Goal: Information Seeking & Learning: Check status

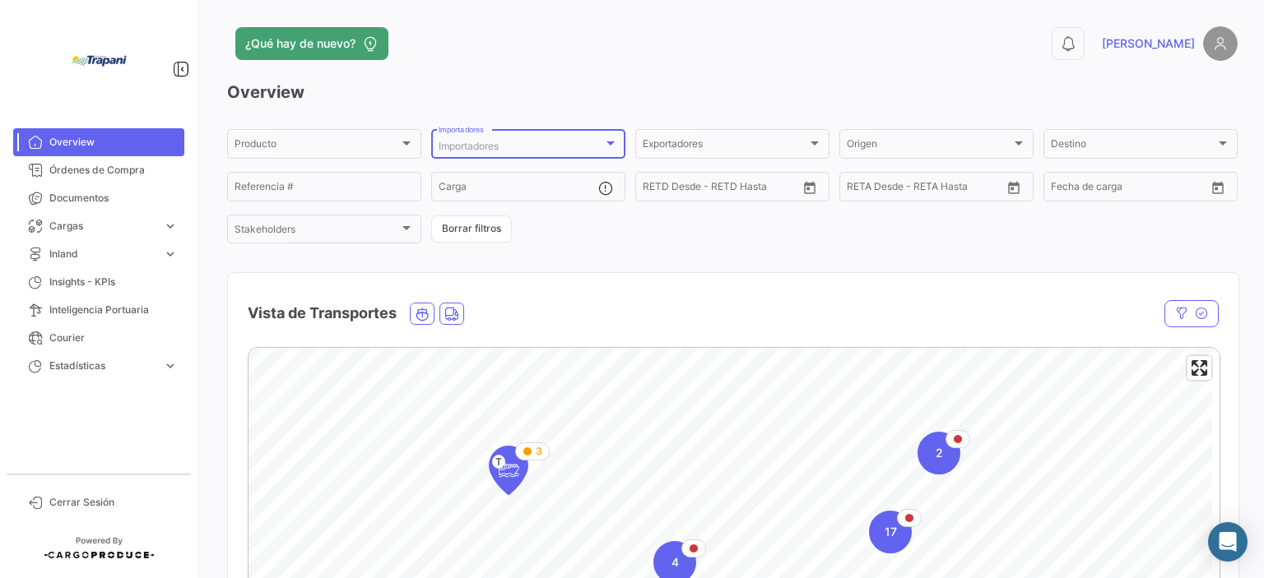
click at [610, 142] on div at bounding box center [610, 144] width 8 height 4
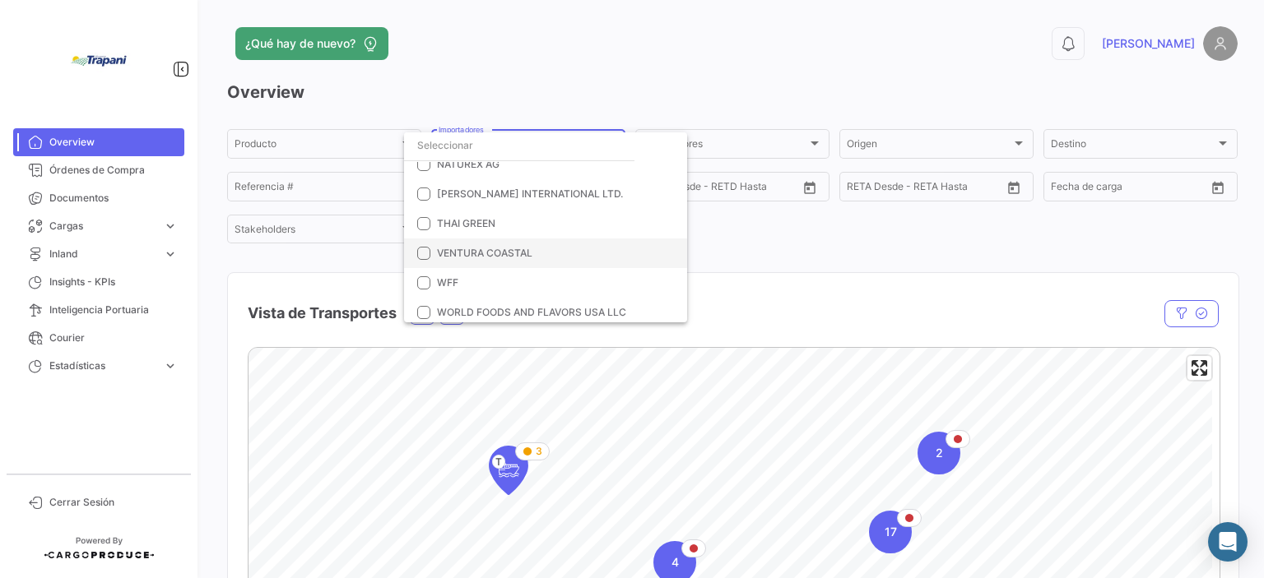
scroll to position [385, 0]
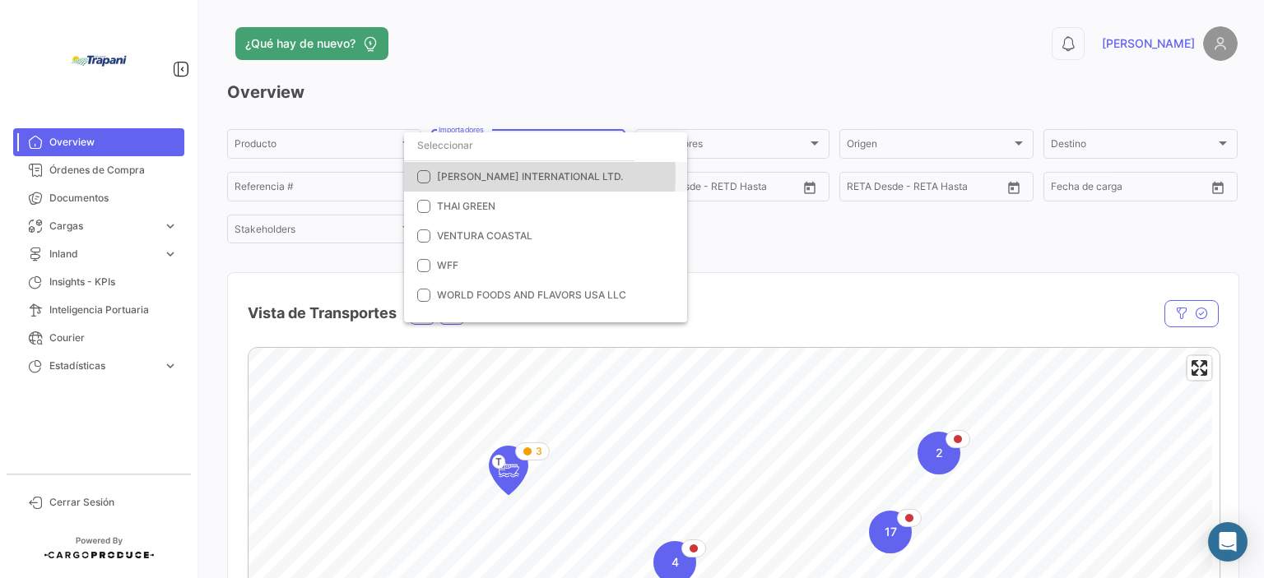
click at [451, 174] on span "[PERSON_NAME] INTERNATIONAL LTD." at bounding box center [530, 176] width 186 height 12
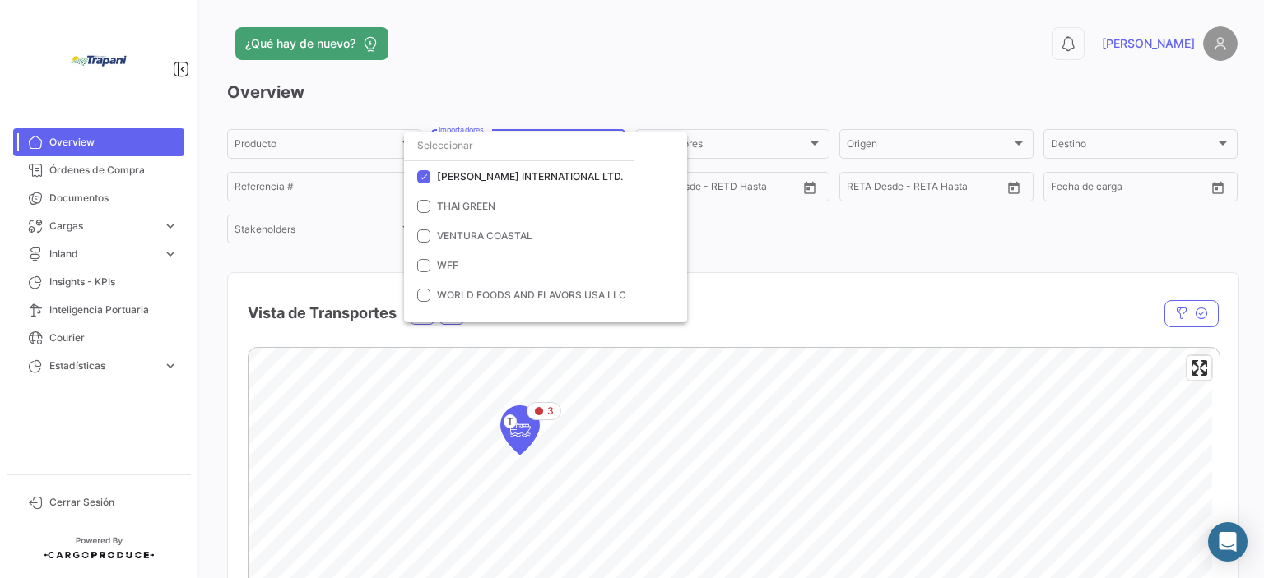
click at [829, 243] on div at bounding box center [632, 289] width 1264 height 578
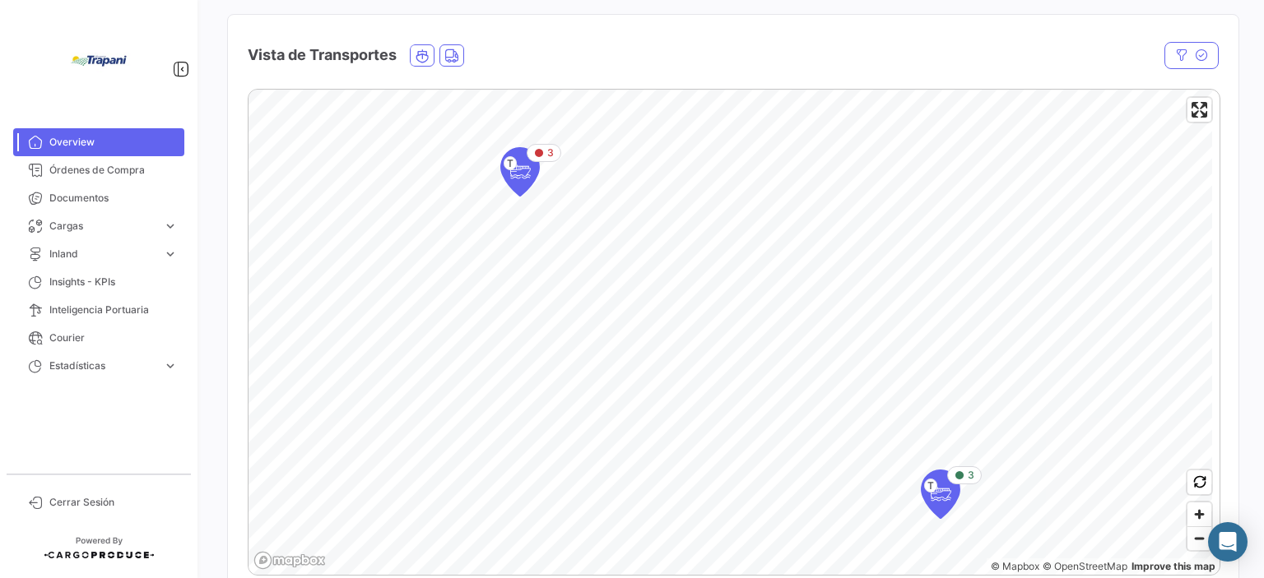
scroll to position [329, 0]
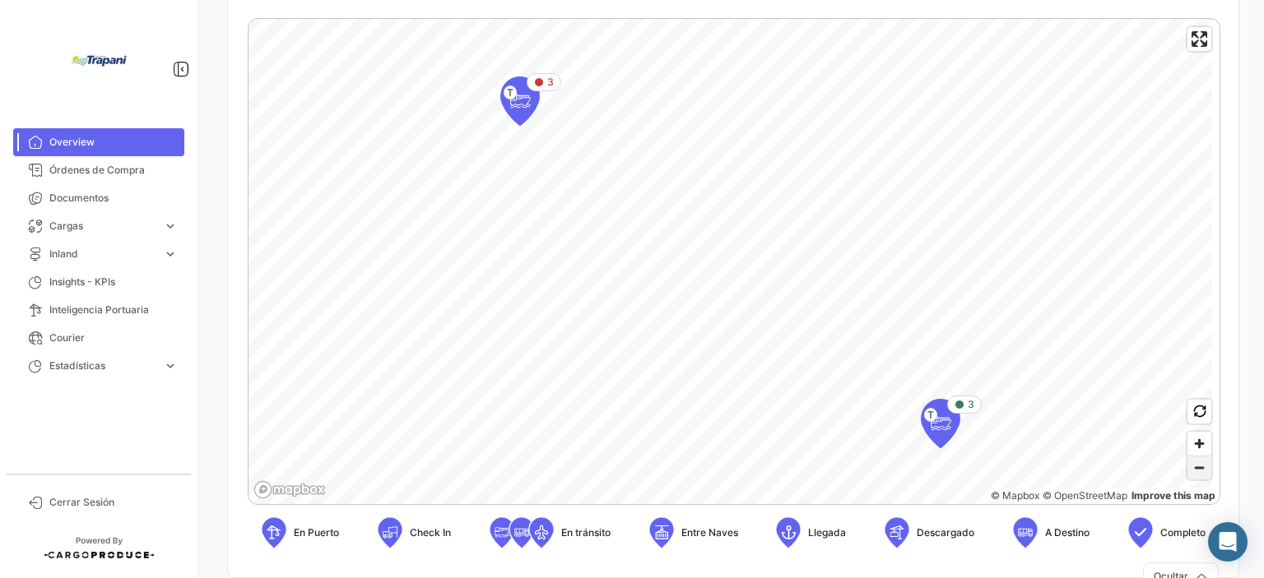
click at [1199, 476] on span "Zoom out" at bounding box center [1199, 468] width 24 height 23
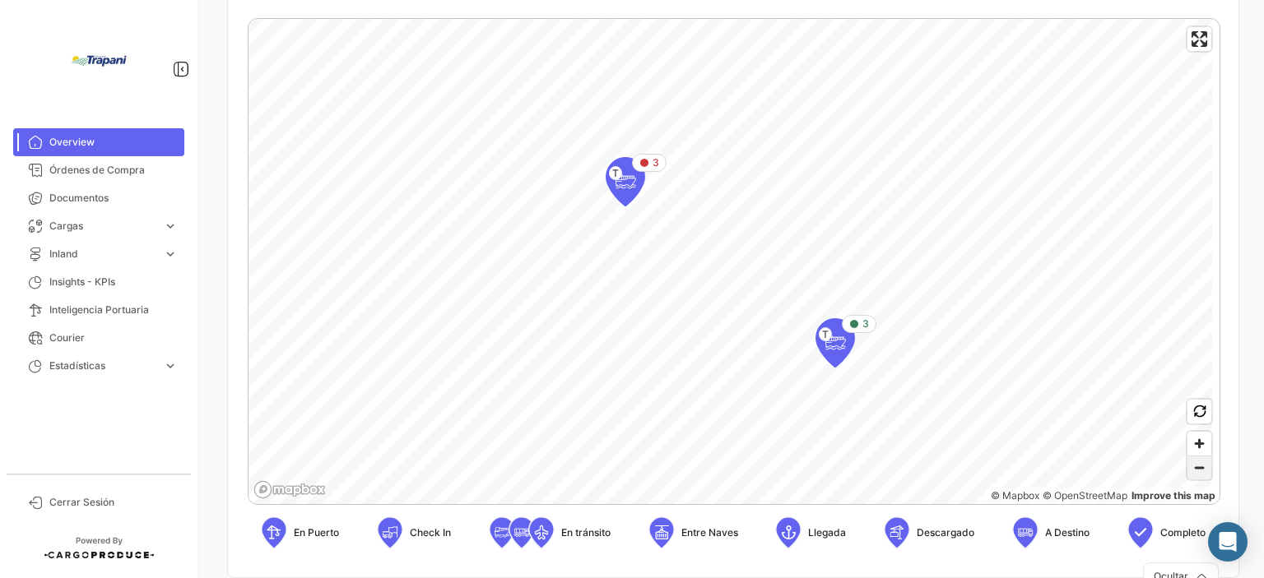
click at [1199, 476] on span "Zoom out" at bounding box center [1199, 468] width 24 height 23
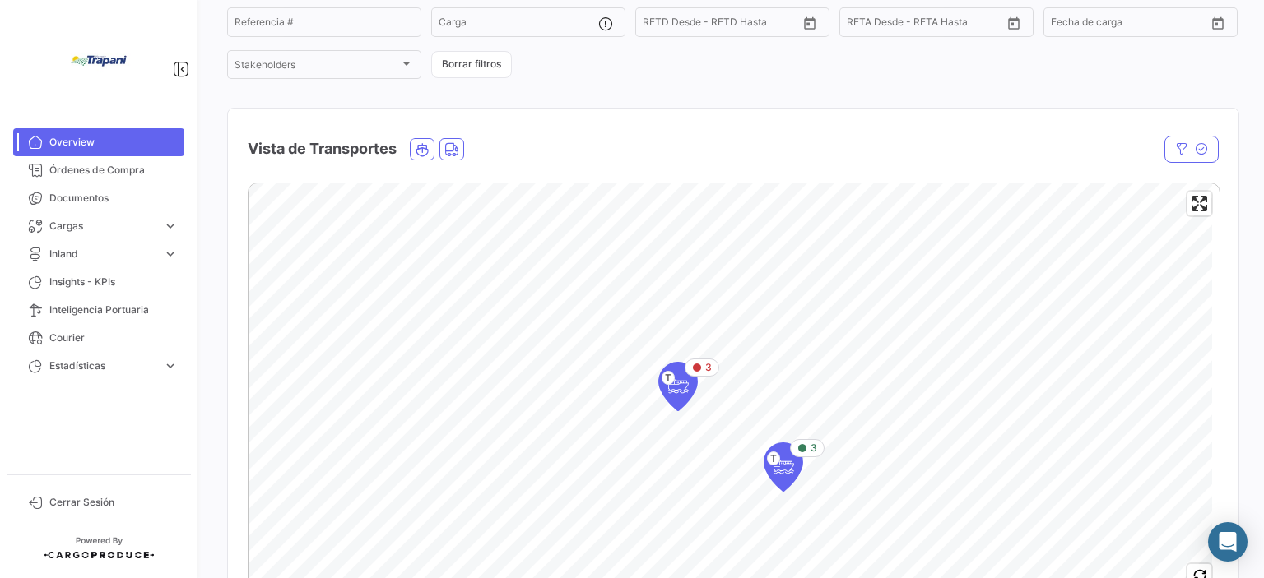
scroll to position [247, 0]
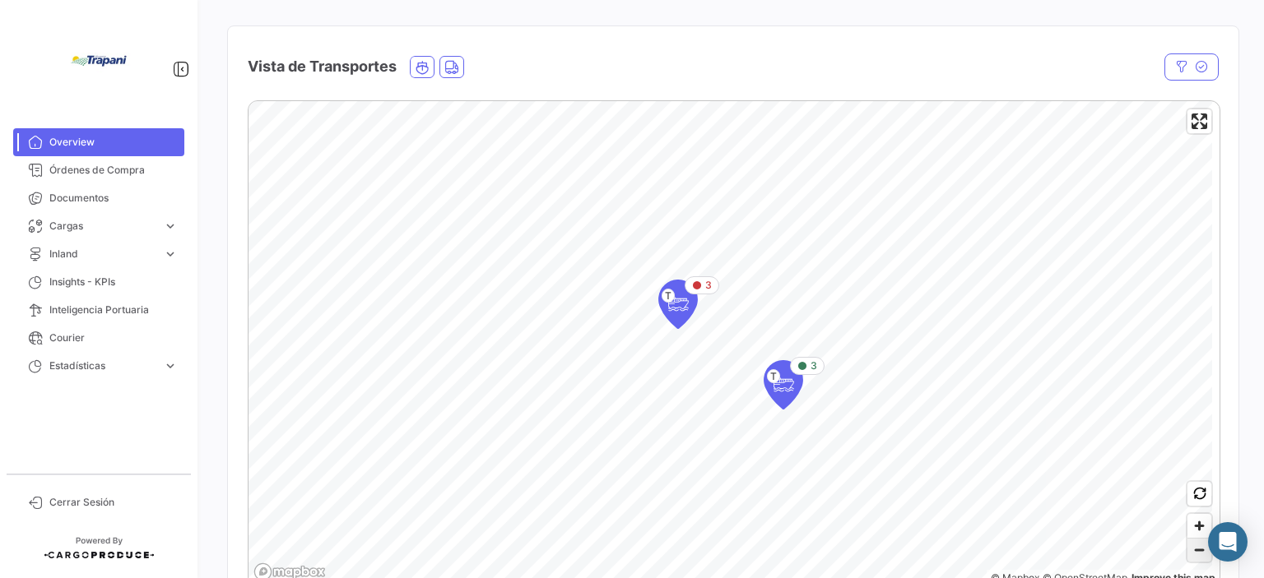
click at [1191, 556] on span "Zoom out" at bounding box center [1199, 550] width 24 height 23
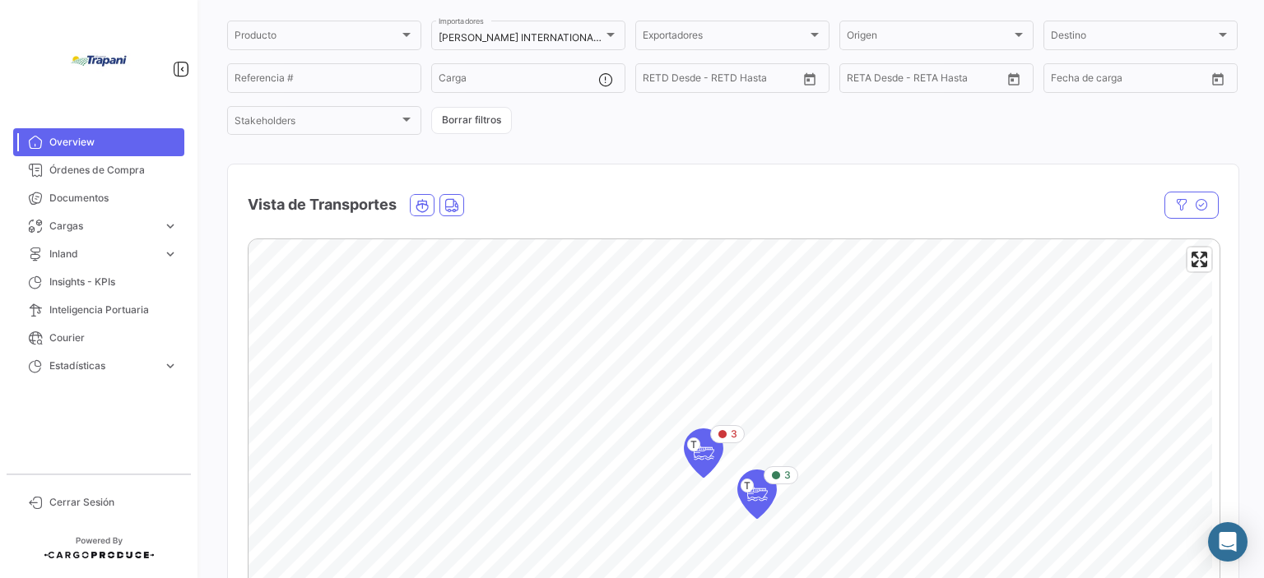
scroll to position [82, 0]
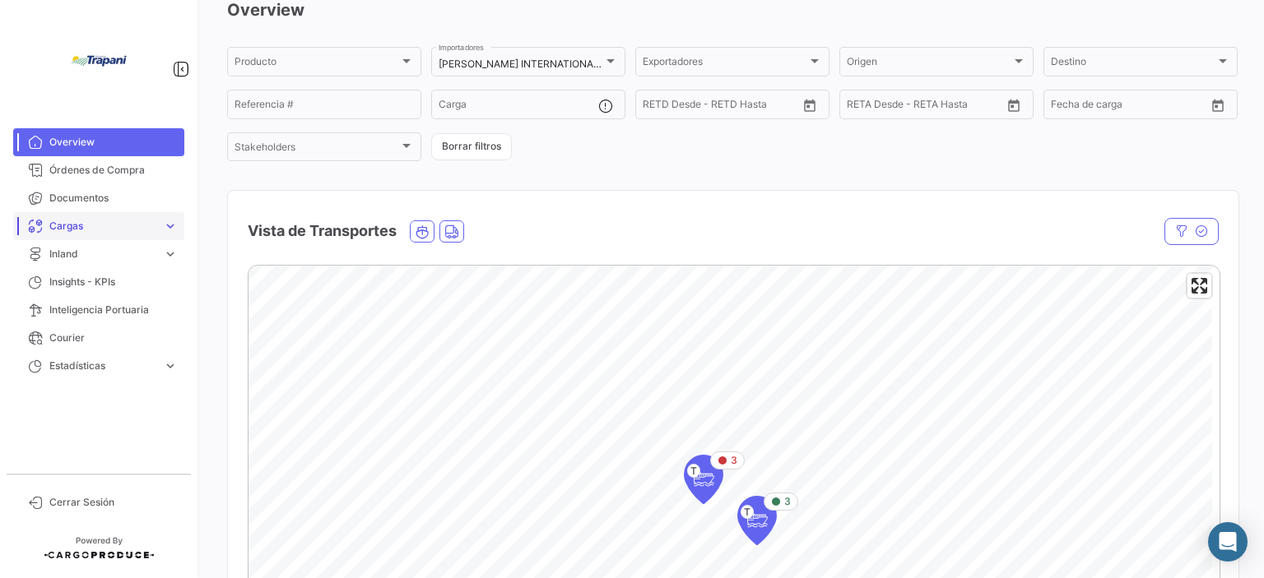
click at [89, 227] on span "Cargas" at bounding box center [102, 226] width 107 height 15
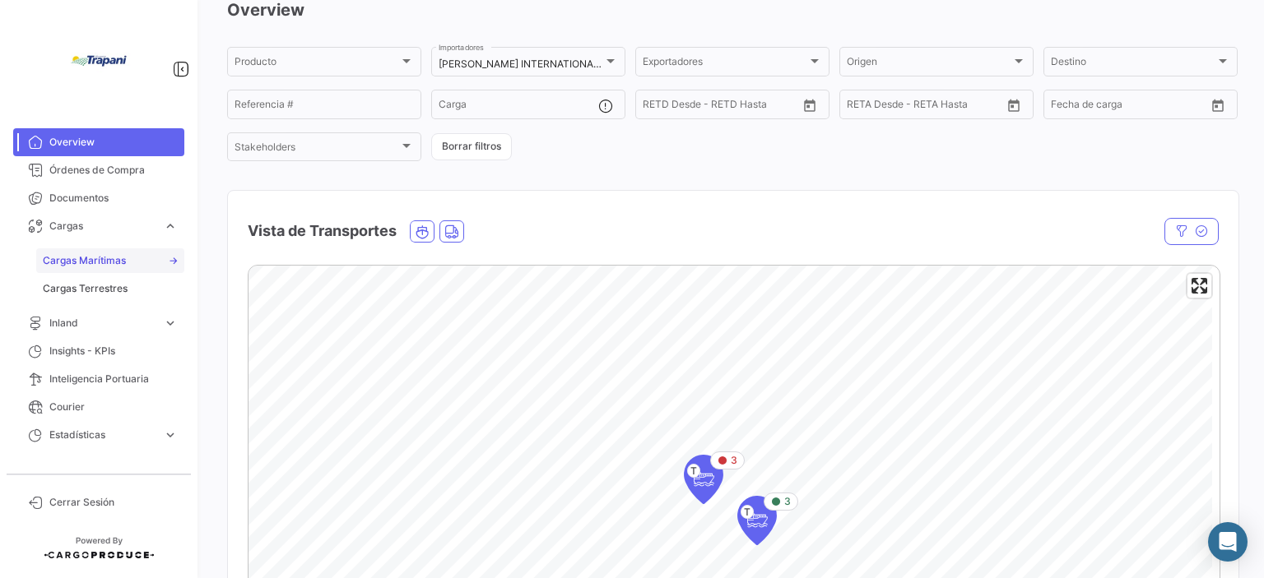
click at [118, 262] on span "Cargas Marítimas" at bounding box center [84, 260] width 83 height 15
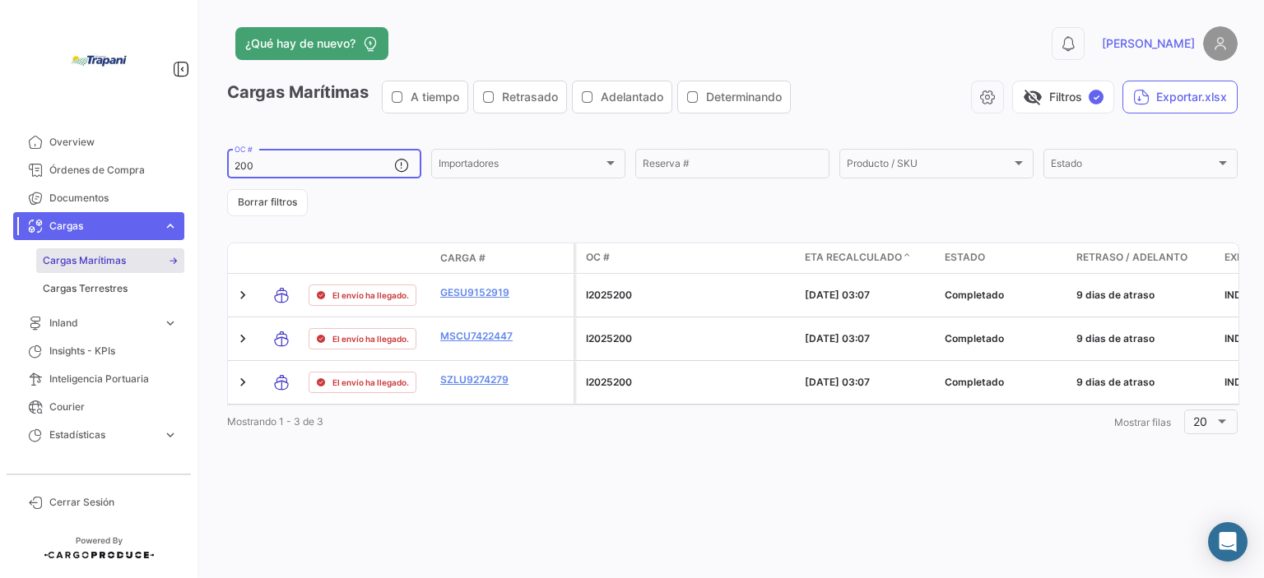
click at [360, 163] on input "200" at bounding box center [315, 166] width 160 height 12
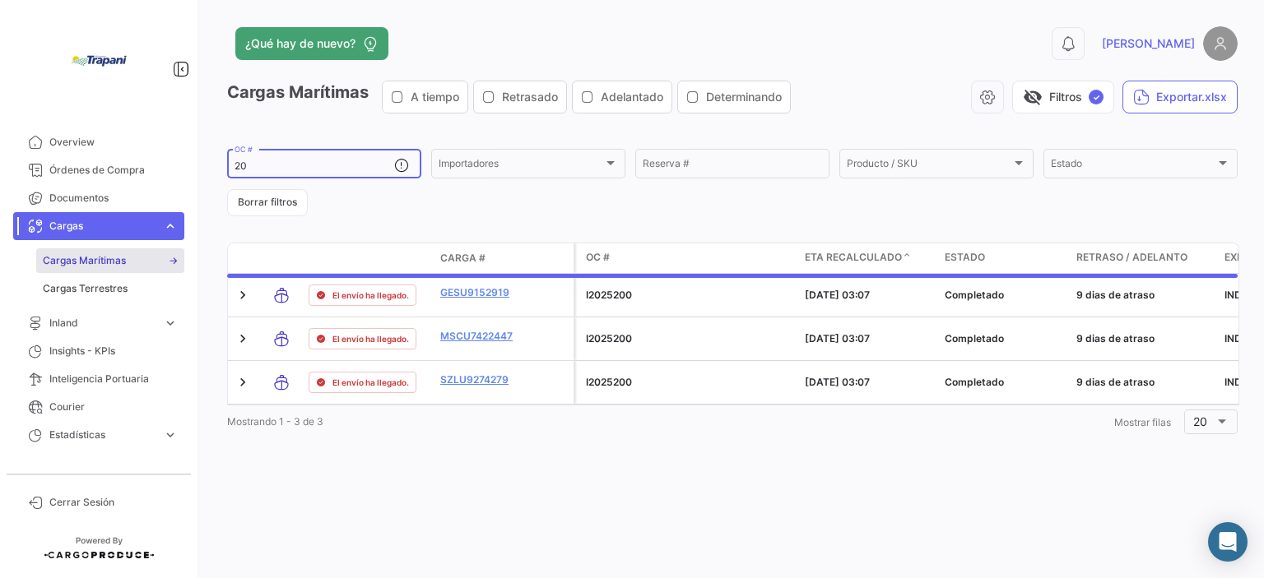
type input "2"
click at [465, 217] on div "Cargas Marítimas A tiempo Retrasado Adelantado Determinando visibility_off Filt…" at bounding box center [732, 260] width 1010 height 358
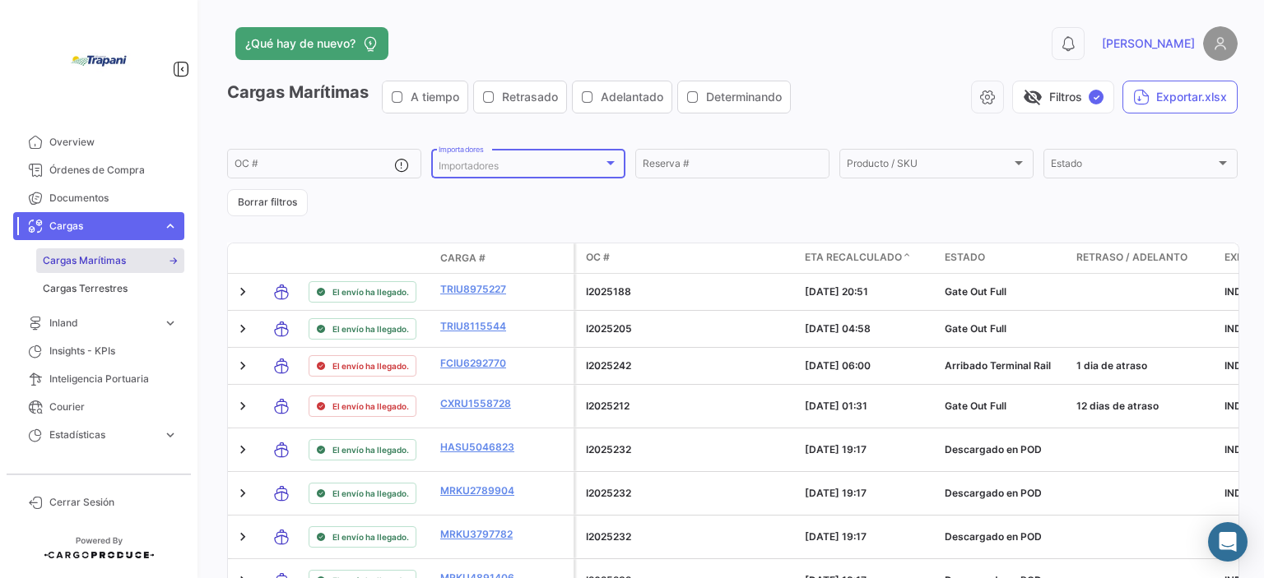
click at [570, 163] on div "Importadores" at bounding box center [521, 166] width 165 height 12
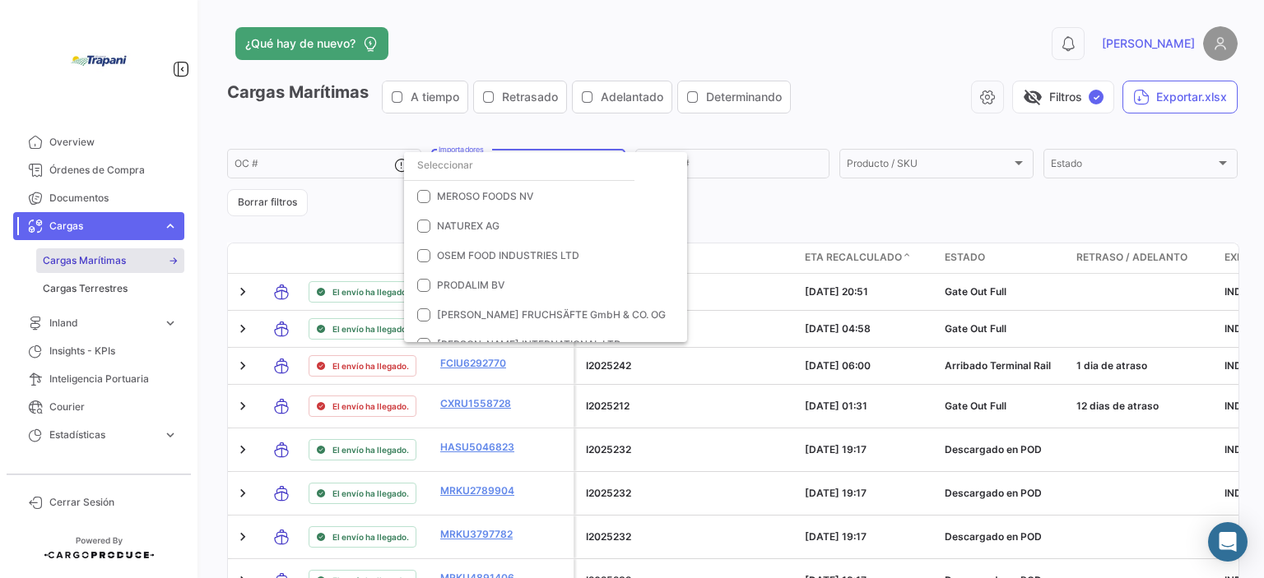
scroll to position [653, 0]
click at [517, 309] on span "[PERSON_NAME] INTERNATIONAL LTD." at bounding box center [530, 313] width 186 height 12
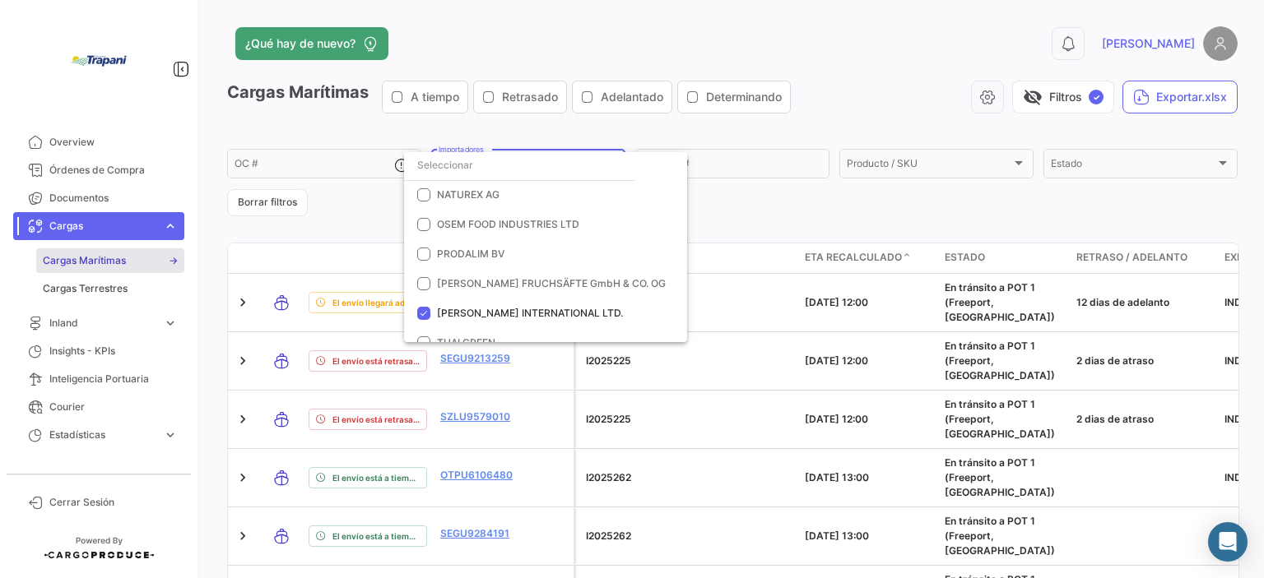
click at [759, 205] on div at bounding box center [632, 289] width 1264 height 578
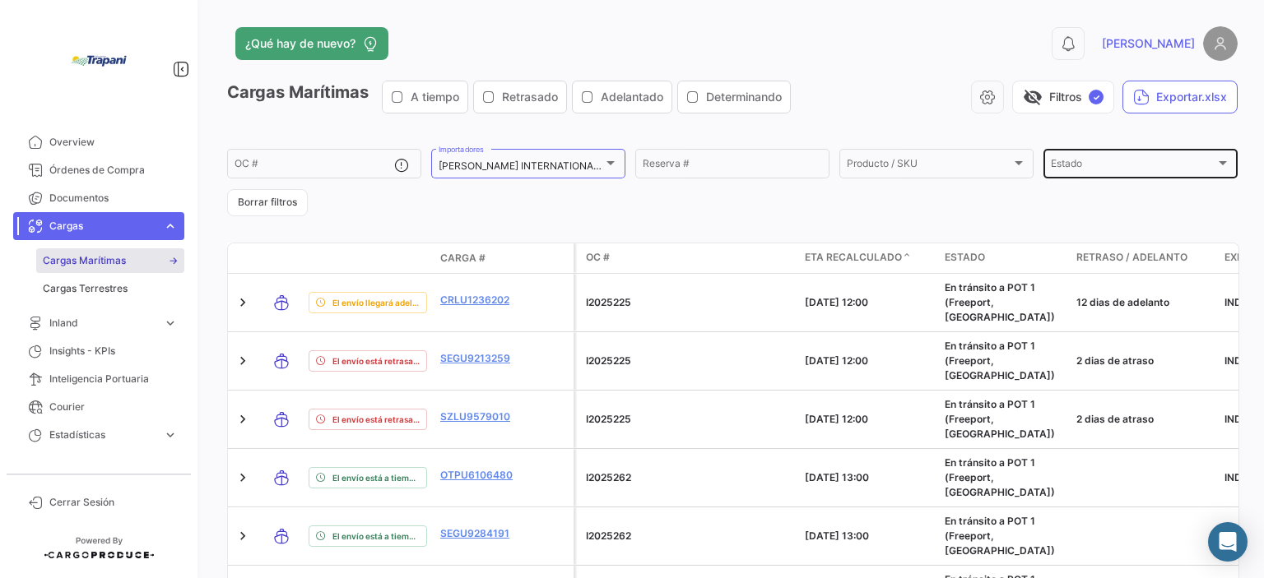
click at [1073, 160] on span "Estado" at bounding box center [1133, 166] width 165 height 12
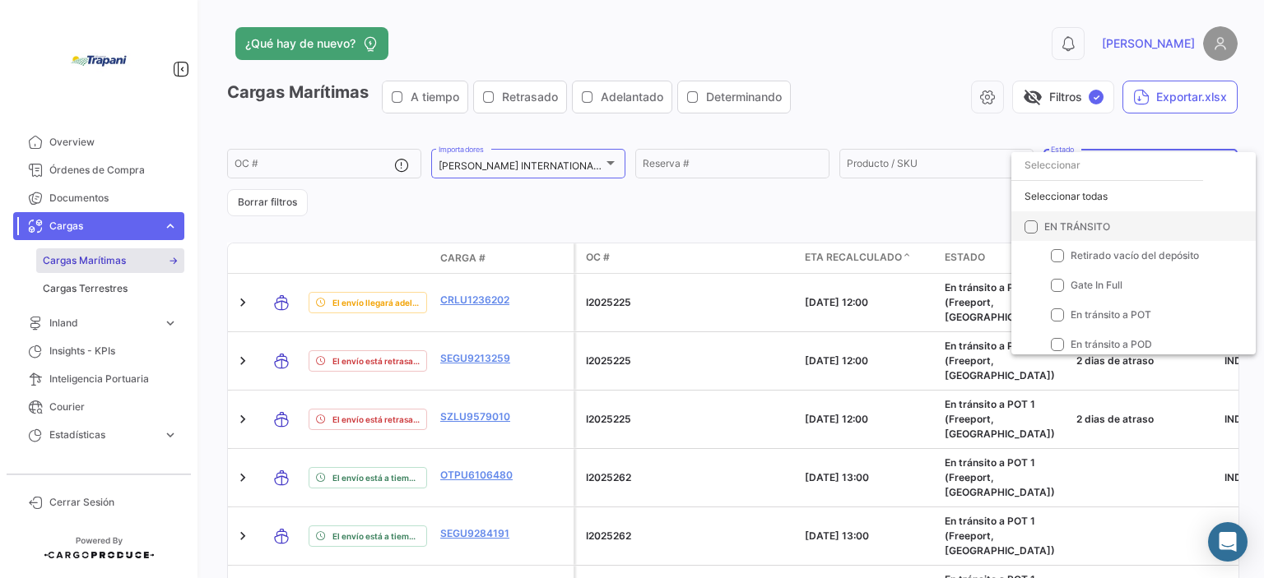
click at [1179, 221] on div "EN TRÁNSITO" at bounding box center [1133, 226] width 244 height 30
click at [1037, 227] on span at bounding box center [1030, 226] width 13 height 13
click at [1031, 233] on input "EN TRÁNSITO" at bounding box center [1030, 233] width 1 height 1
checkbox input "true"
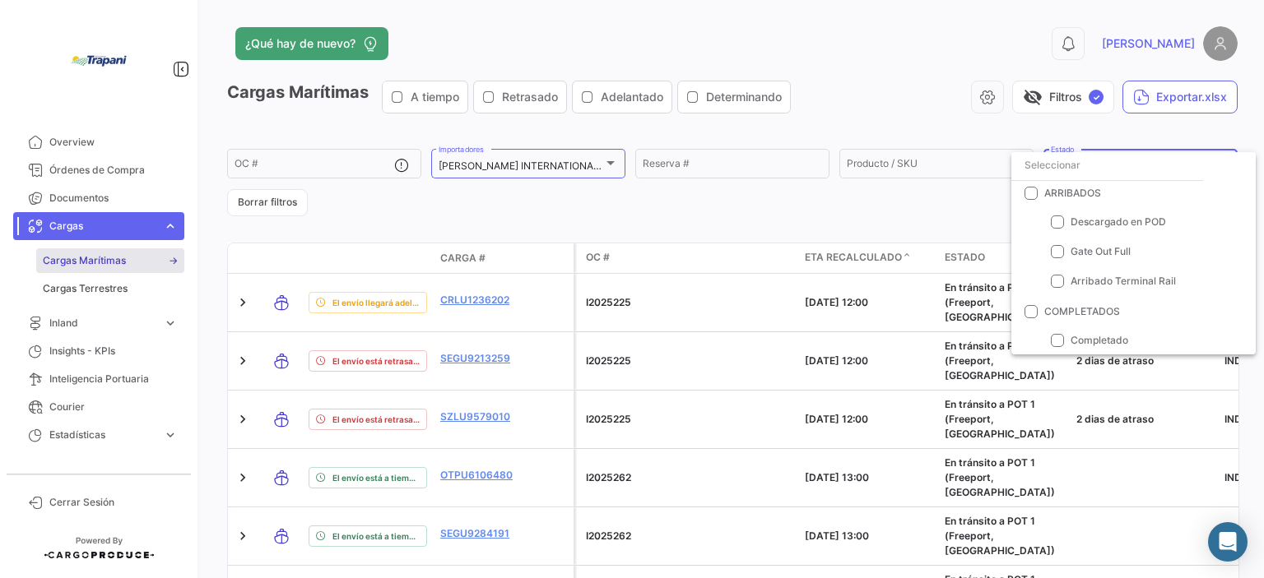
click at [736, 184] on div at bounding box center [632, 289] width 1264 height 578
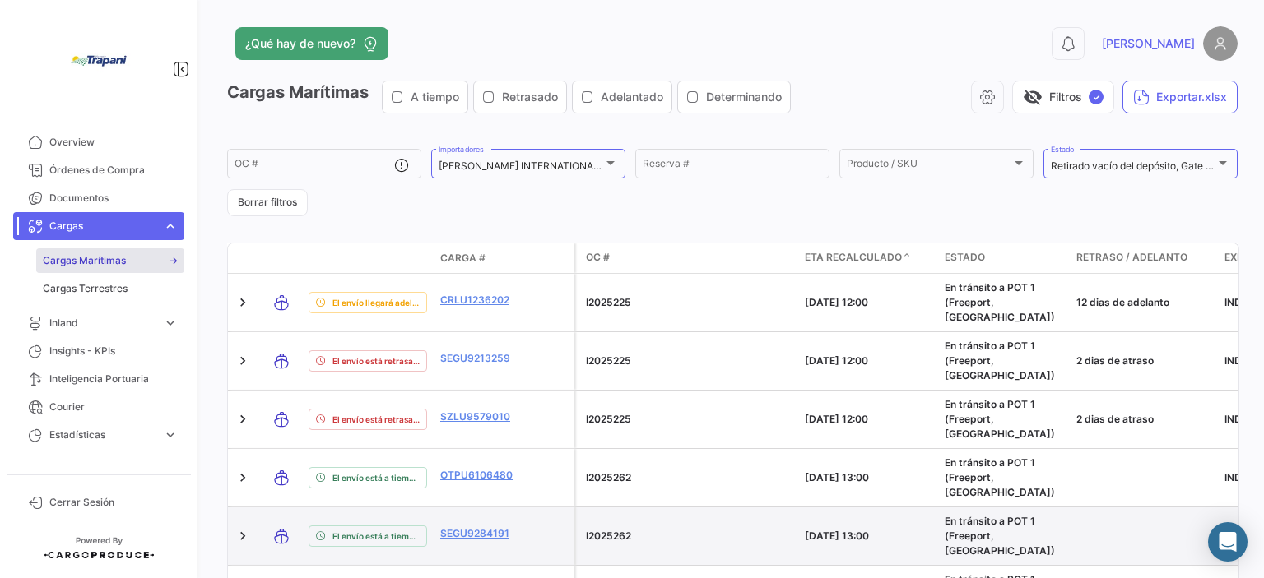
scroll to position [0, 0]
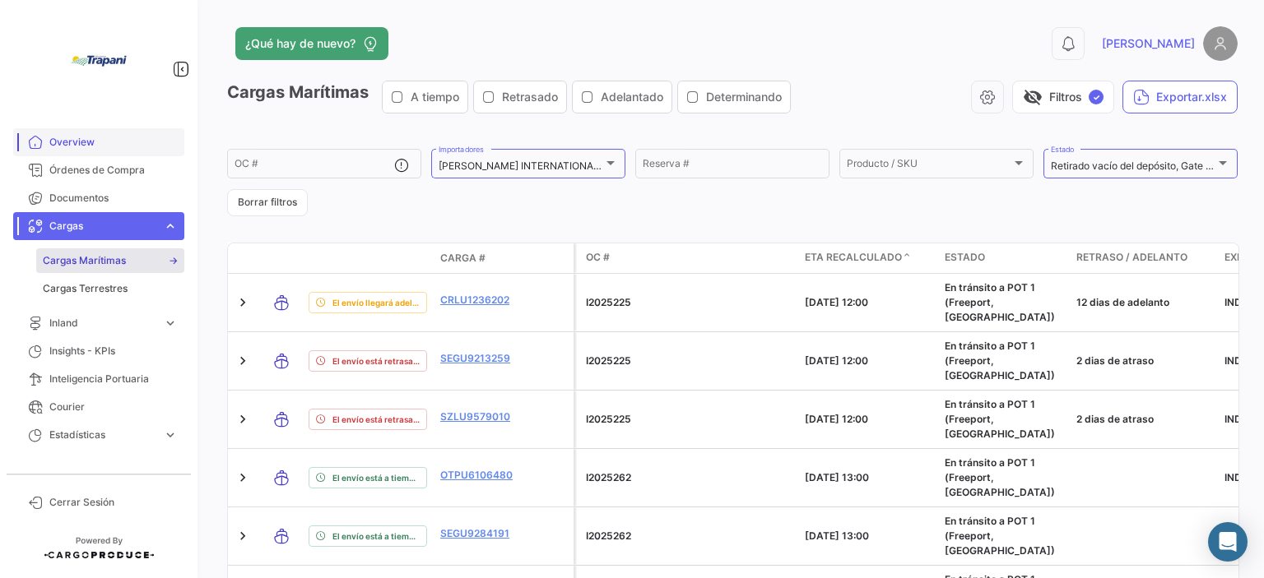
click at [89, 143] on span "Overview" at bounding box center [113, 142] width 128 height 15
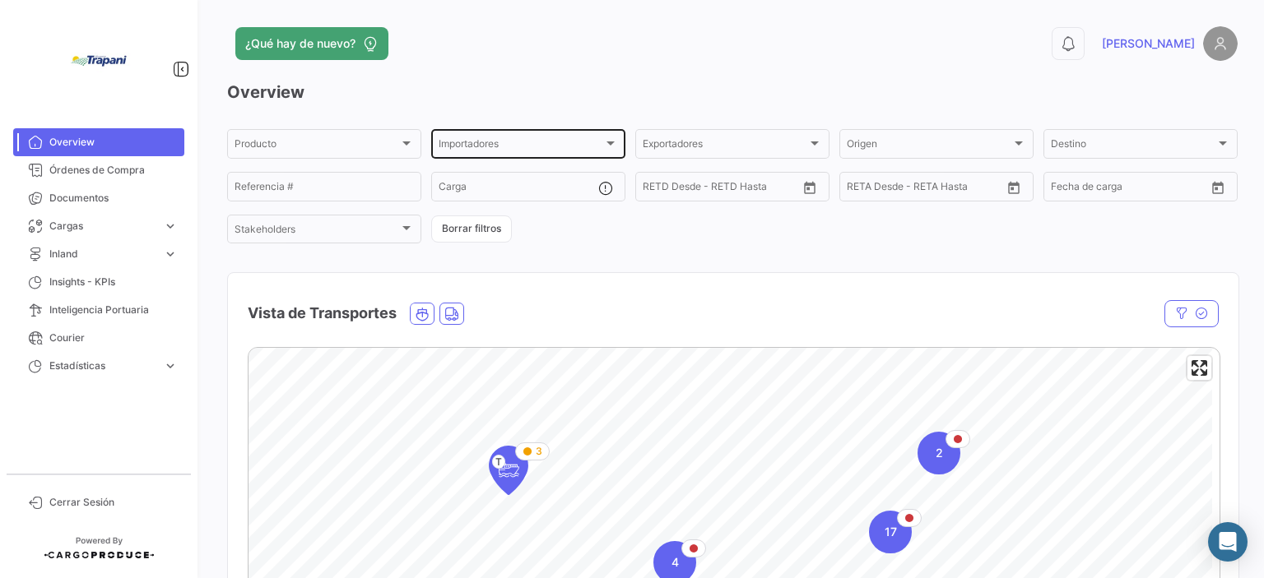
click at [576, 149] on div "Importadores" at bounding box center [521, 147] width 165 height 12
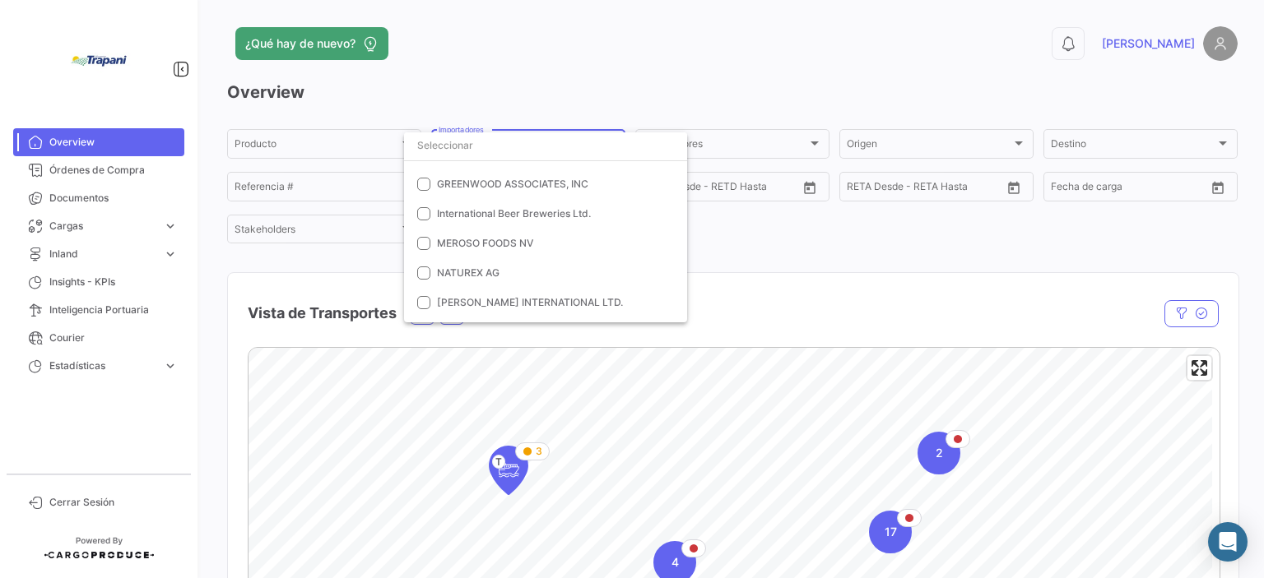
scroll to position [355, 0]
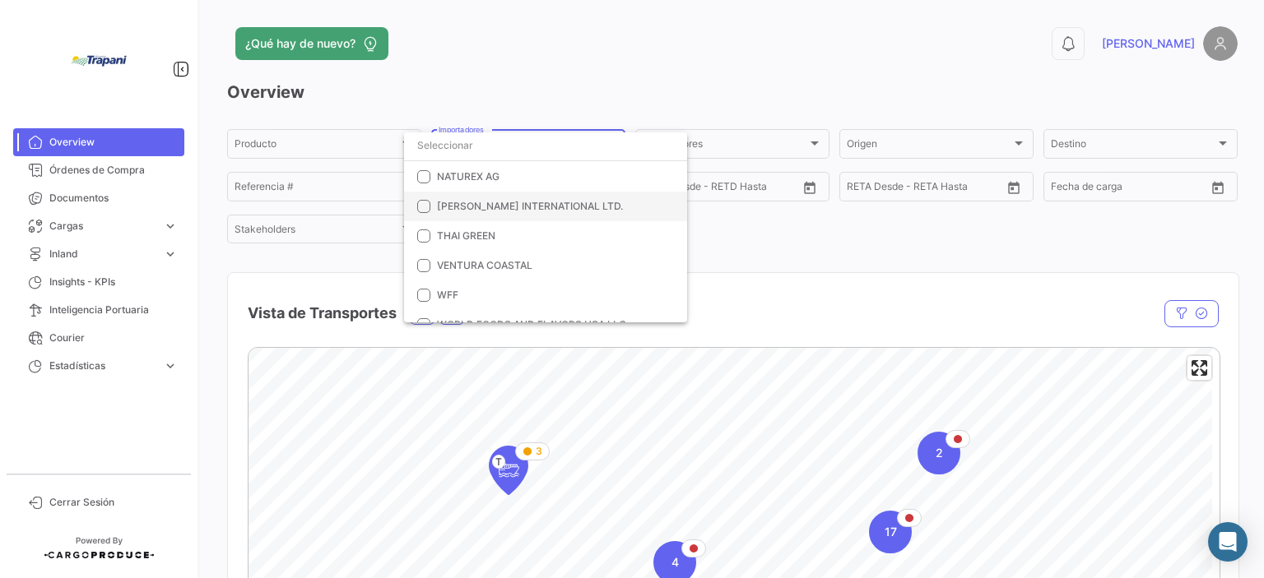
click at [483, 217] on mat-option "[PERSON_NAME] INTERNATIONAL LTD." at bounding box center [545, 207] width 283 height 30
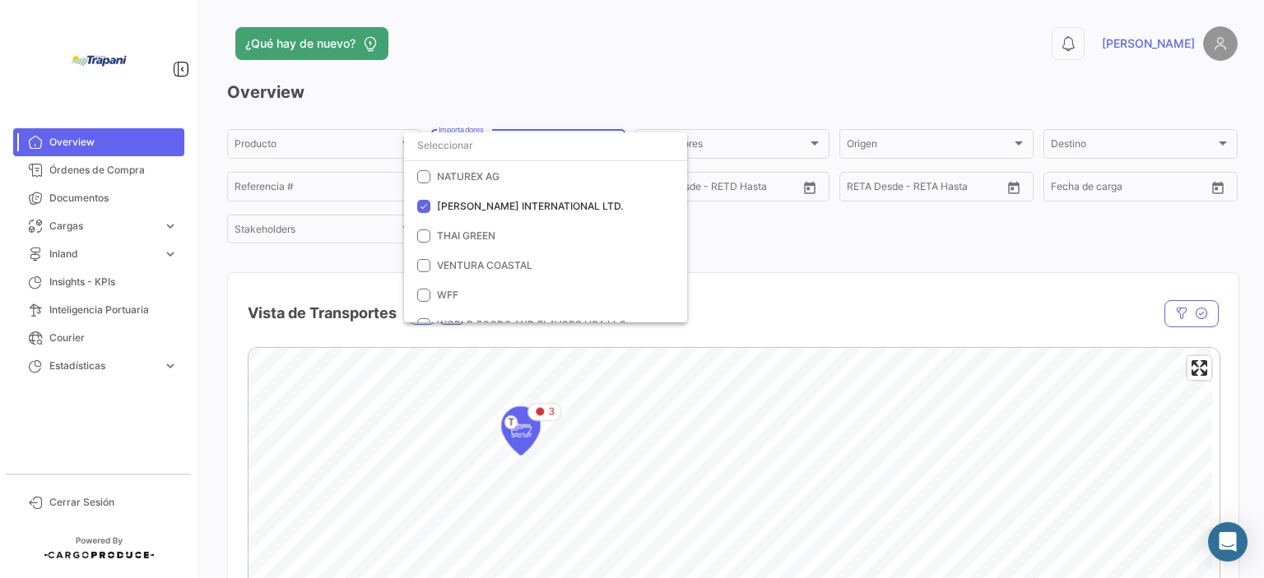
click at [874, 253] on div at bounding box center [632, 289] width 1264 height 578
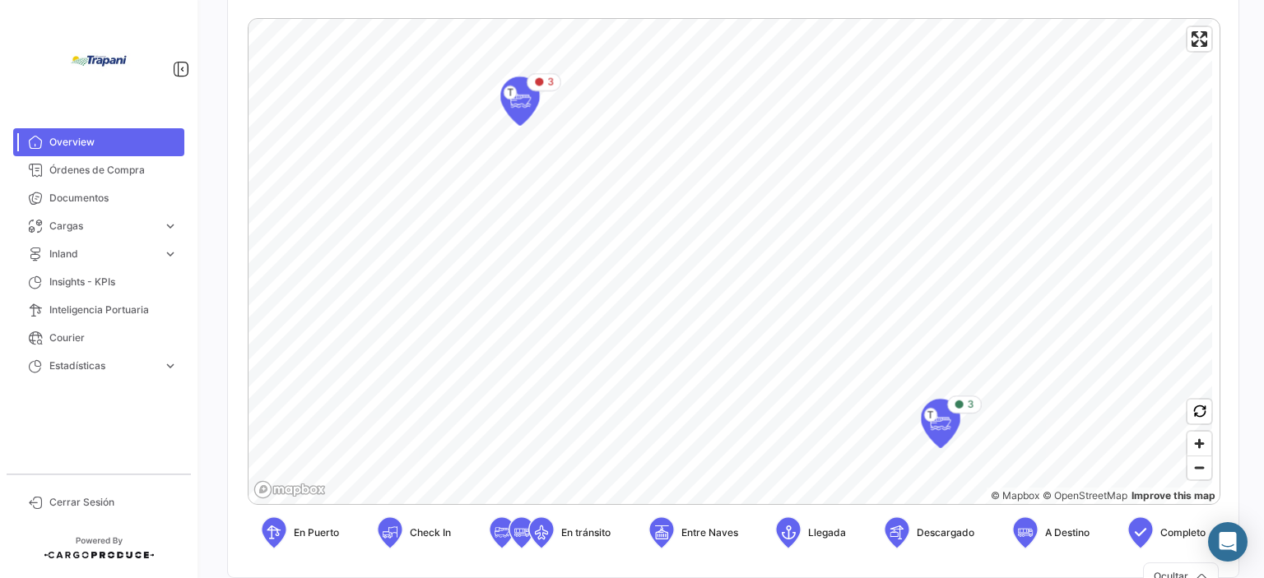
scroll to position [247, 0]
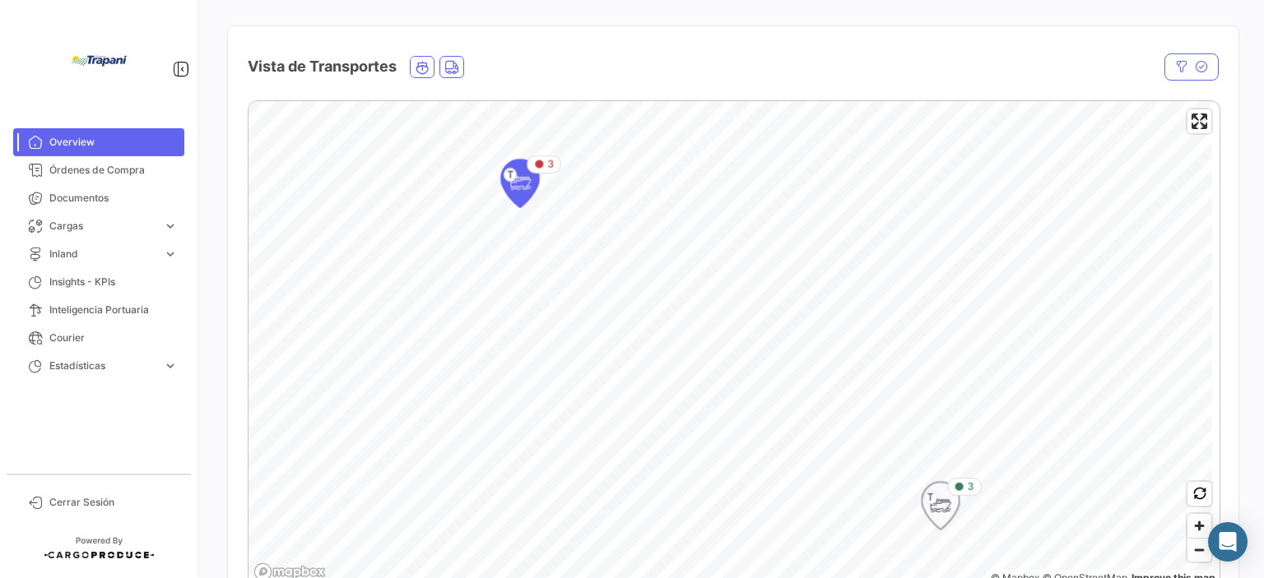
click at [941, 501] on icon "Map marker" at bounding box center [940, 506] width 23 height 35
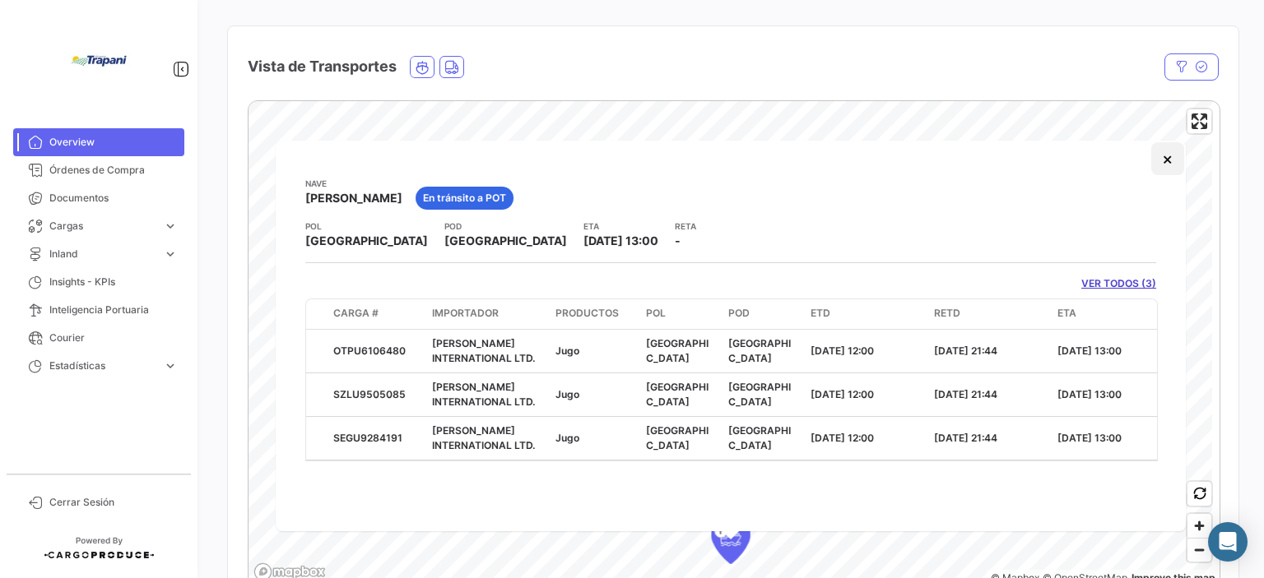
click at [1172, 163] on button "×" at bounding box center [1167, 158] width 33 height 33
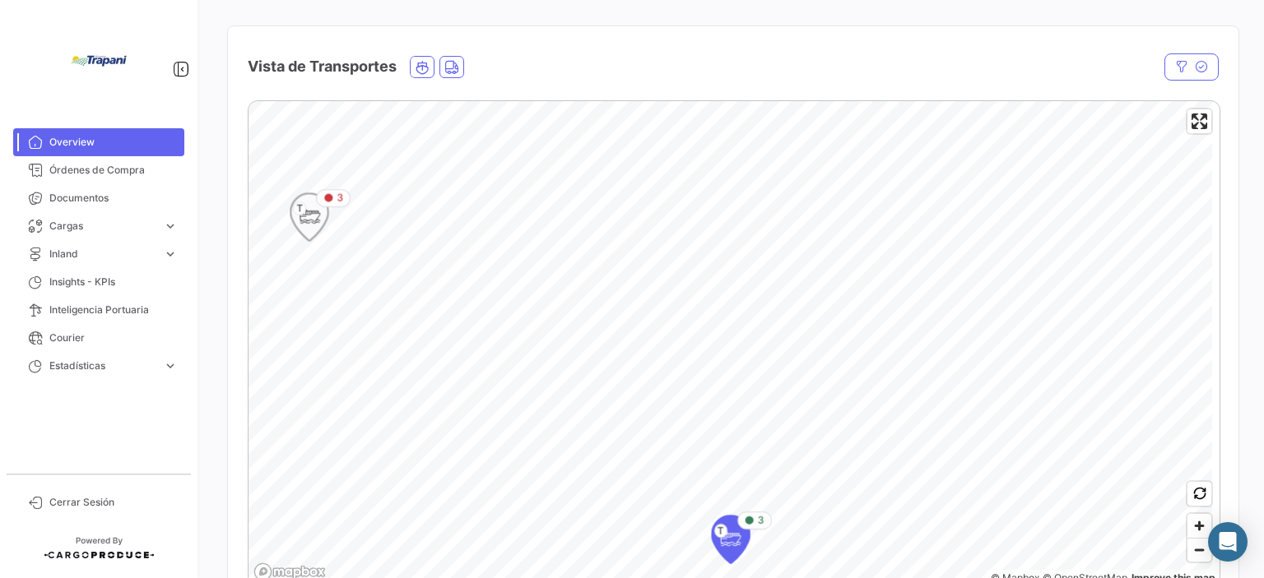
click at [311, 211] on icon "Map marker" at bounding box center [309, 217] width 23 height 35
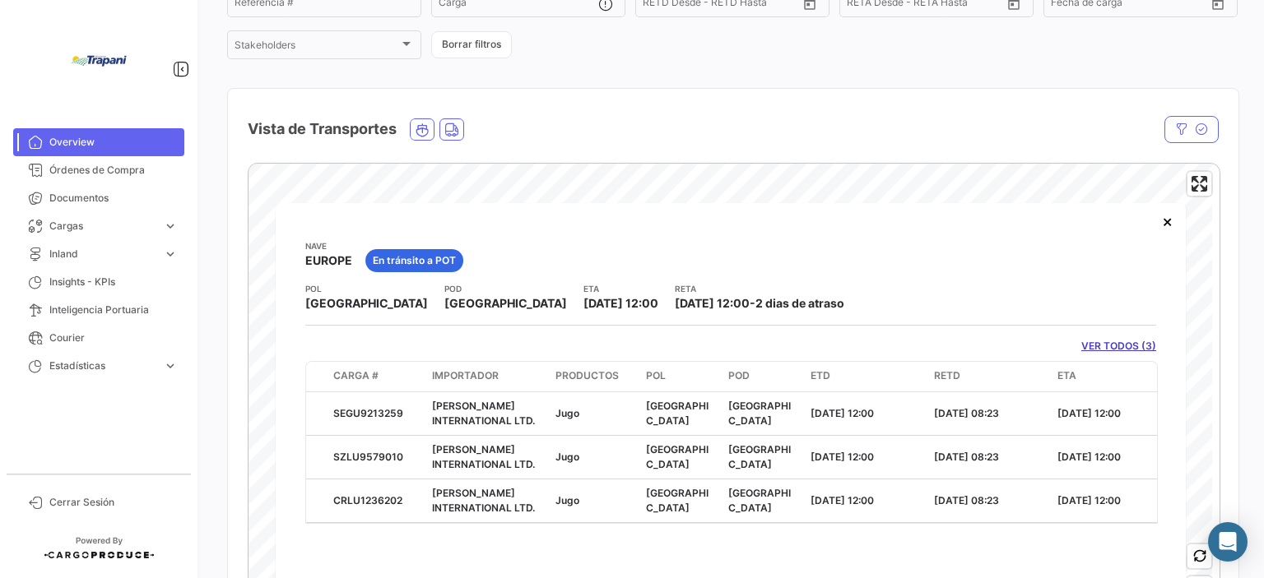
scroll to position [166, 0]
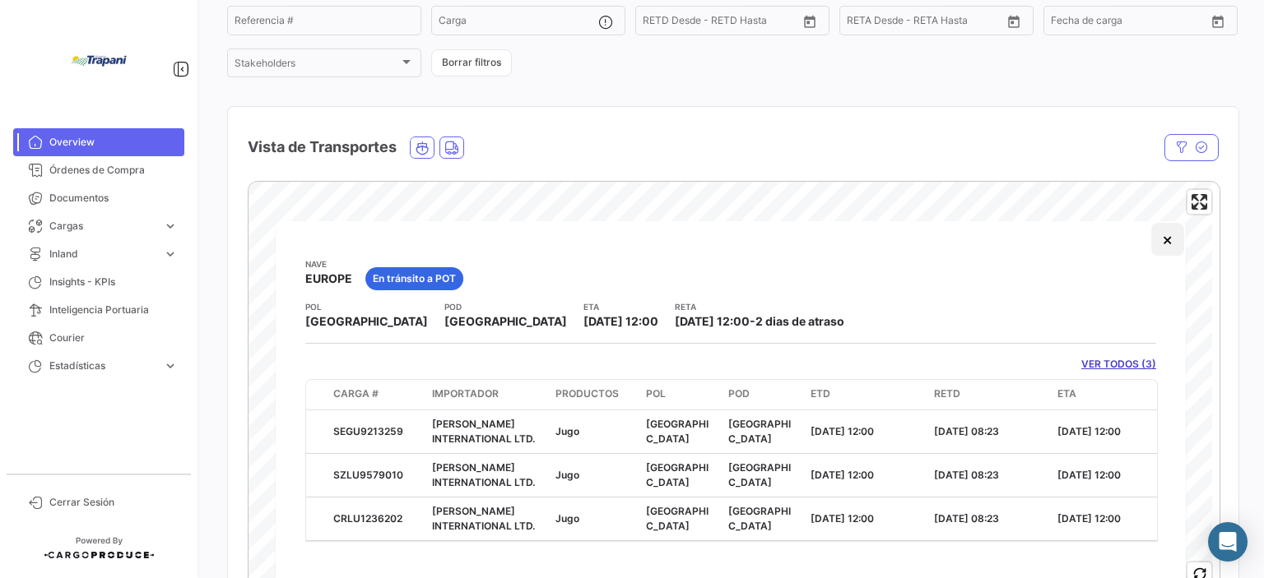
click at [1166, 236] on button "×" at bounding box center [1167, 239] width 33 height 33
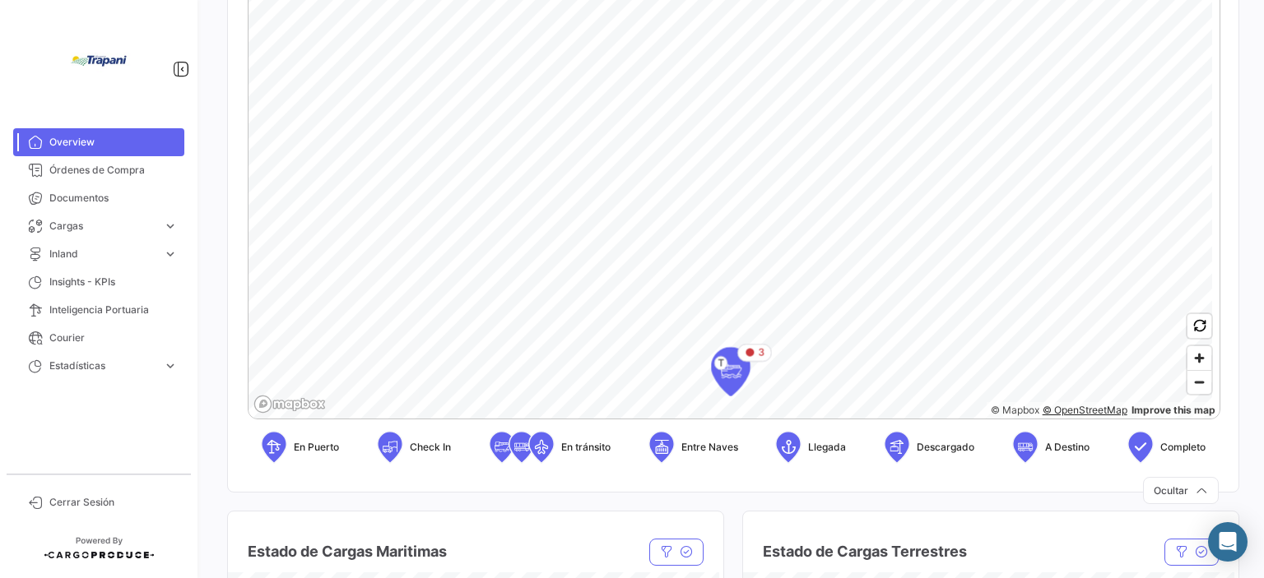
scroll to position [413, 0]
click at [1190, 391] on span "Zoom out" at bounding box center [1199, 384] width 24 height 23
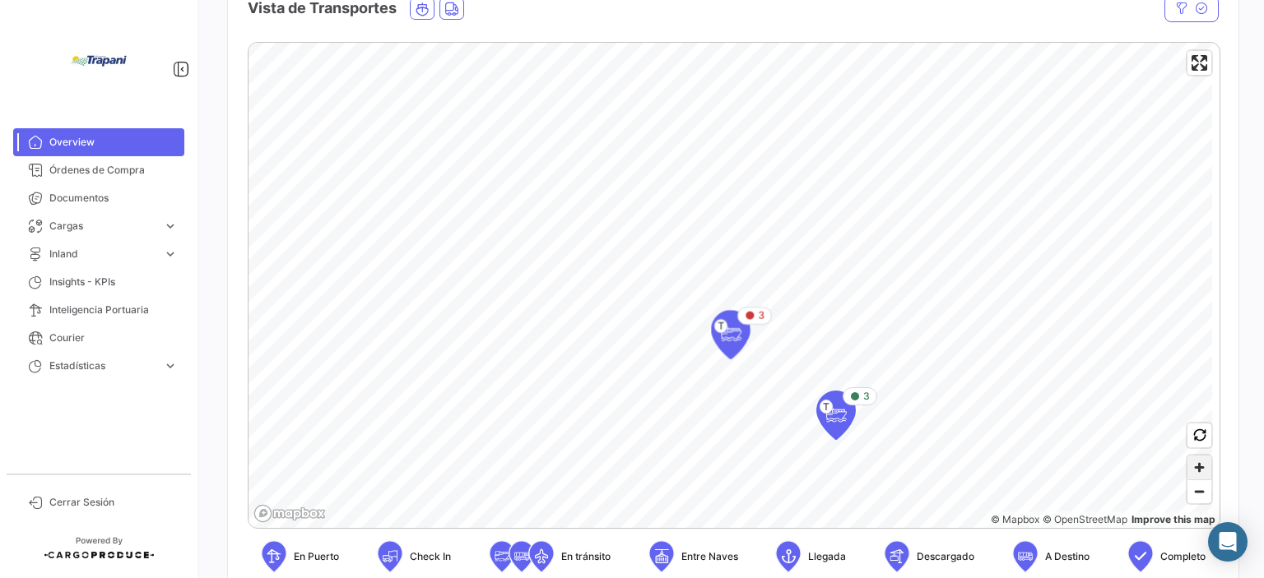
scroll to position [331, 0]
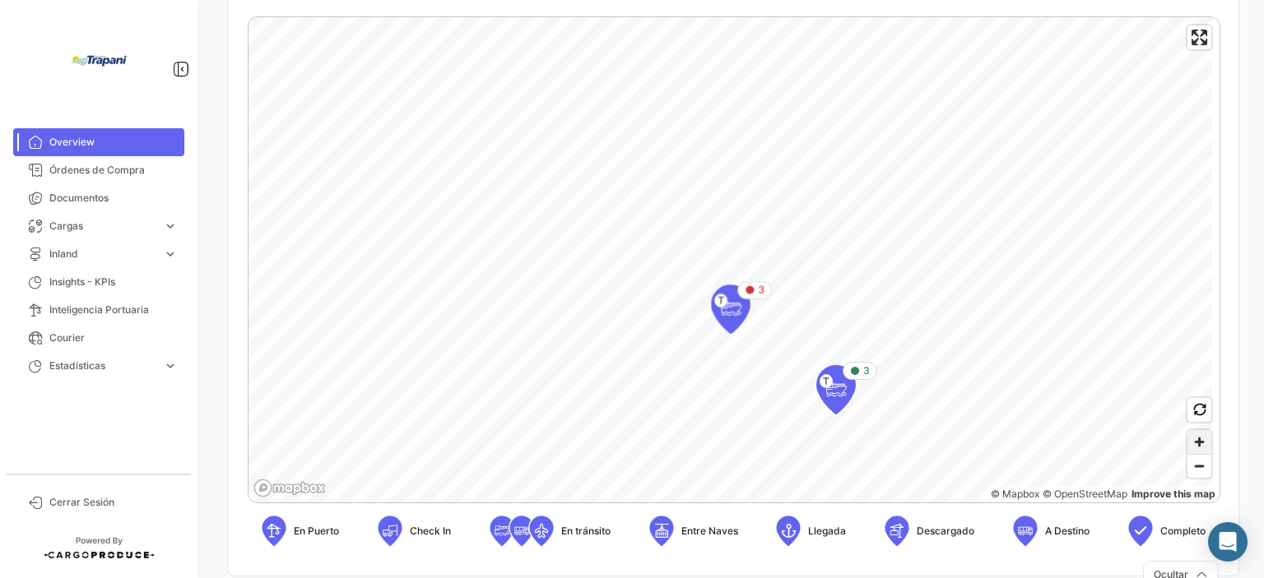
click at [1187, 447] on span "Zoom in" at bounding box center [1199, 442] width 24 height 24
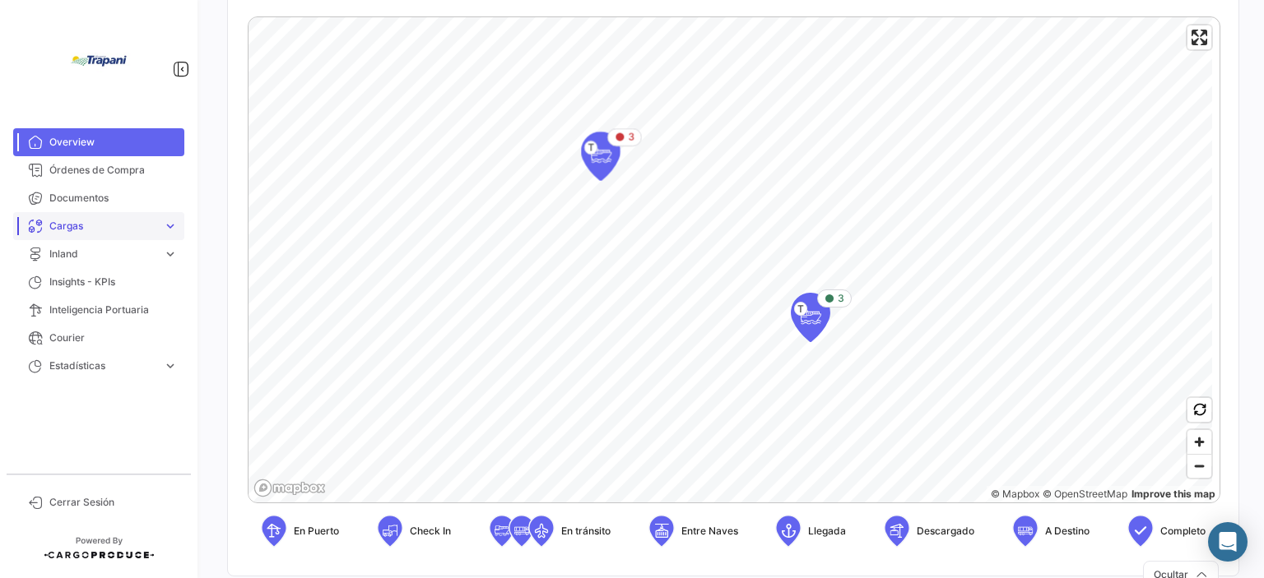
click at [140, 230] on span "Cargas" at bounding box center [102, 226] width 107 height 15
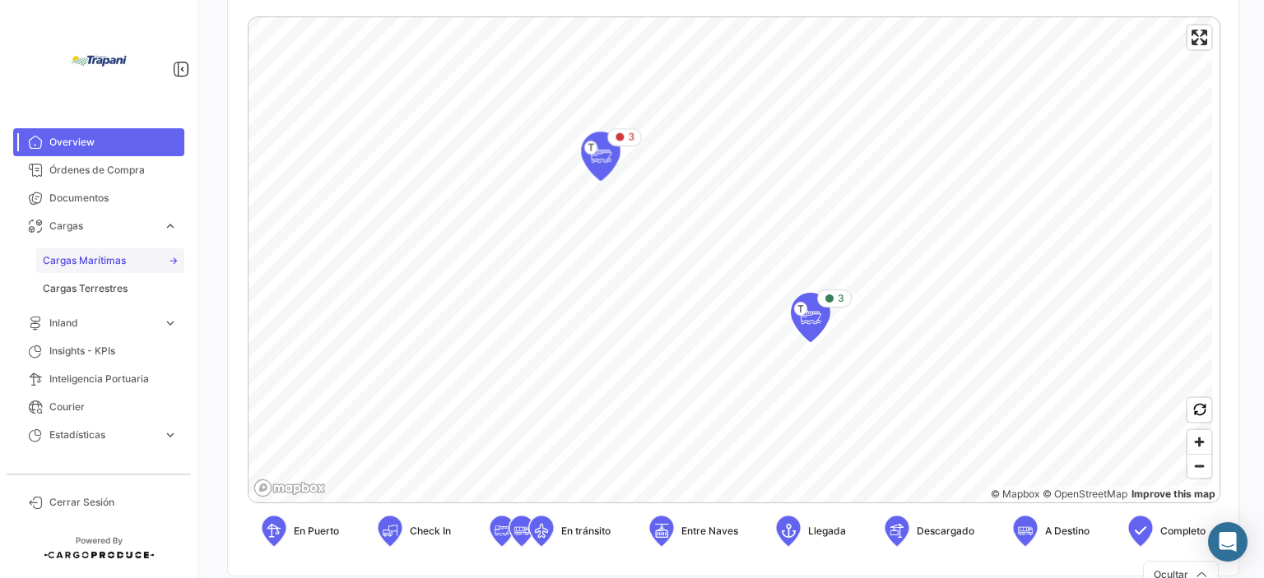
click at [135, 255] on link "Cargas Marítimas" at bounding box center [110, 261] width 148 height 25
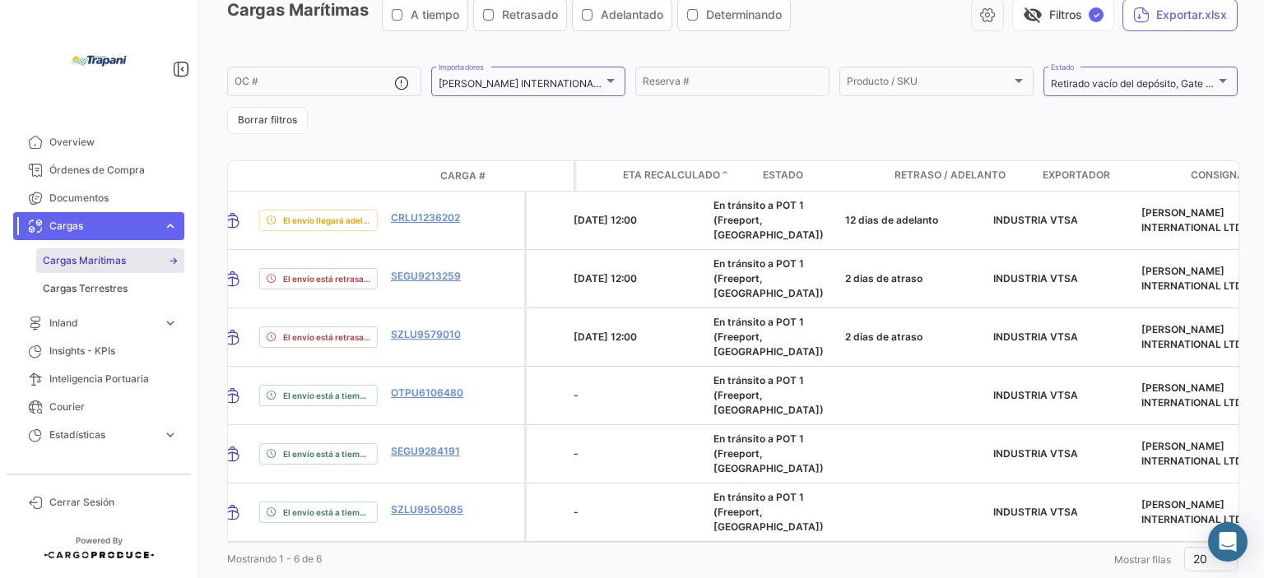
scroll to position [0, 286]
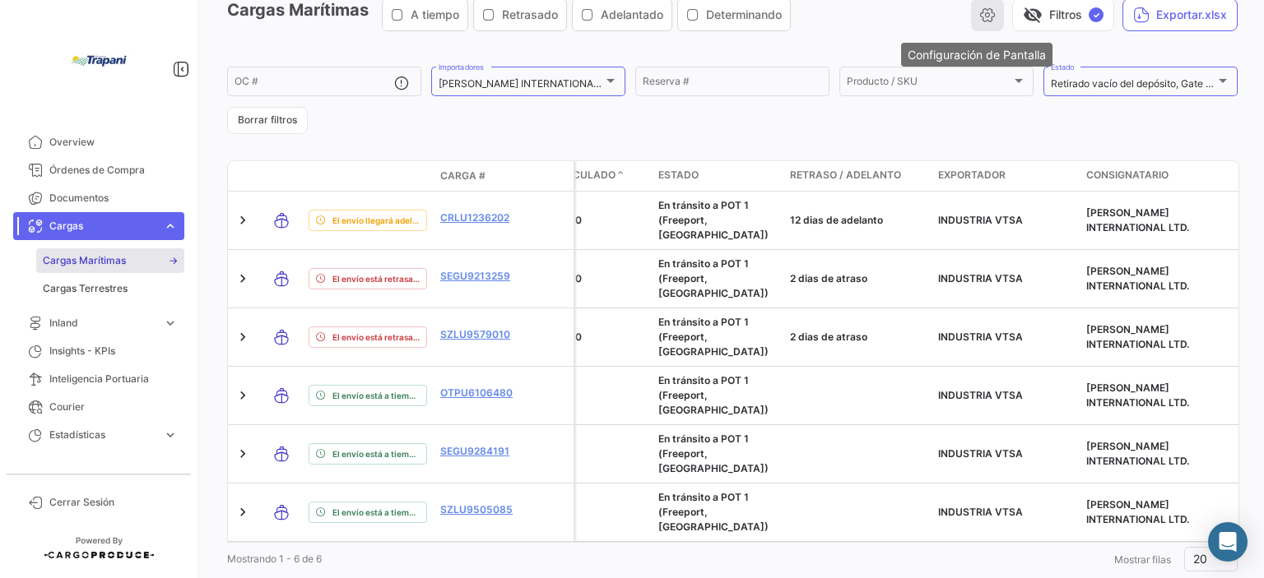
click at [984, 14] on icon "button" at bounding box center [987, 15] width 16 height 16
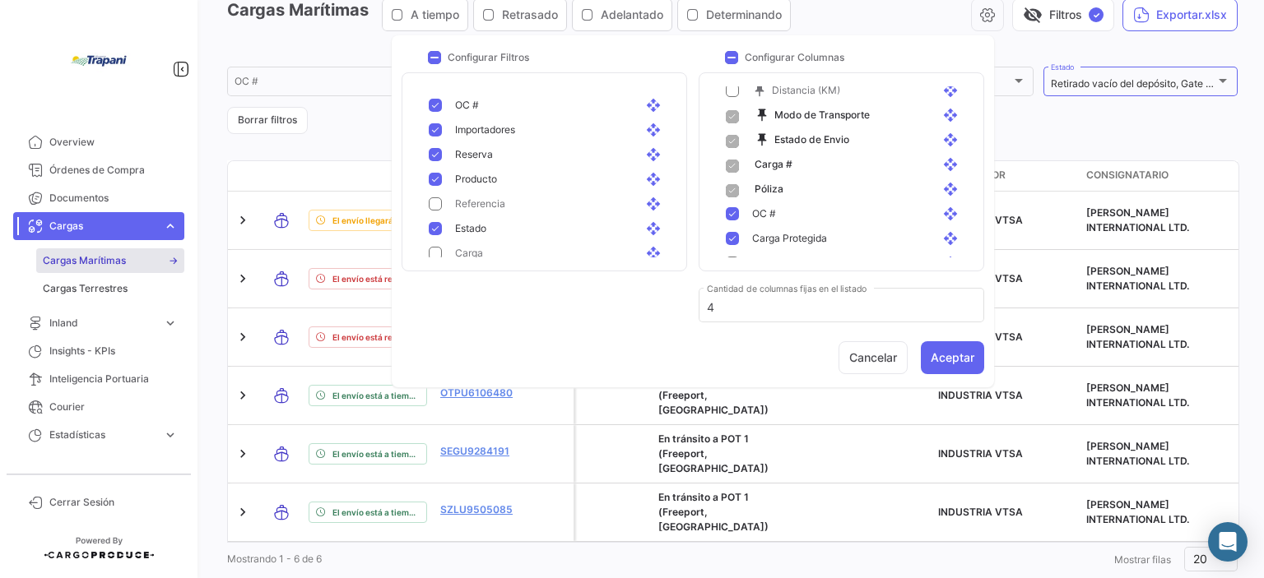
scroll to position [91, 0]
click at [1018, 128] on form "OC # [PERSON_NAME] INTERNATIONAL LTD. Importadores Reserva # Producto / SKU Pro…" at bounding box center [732, 99] width 1010 height 70
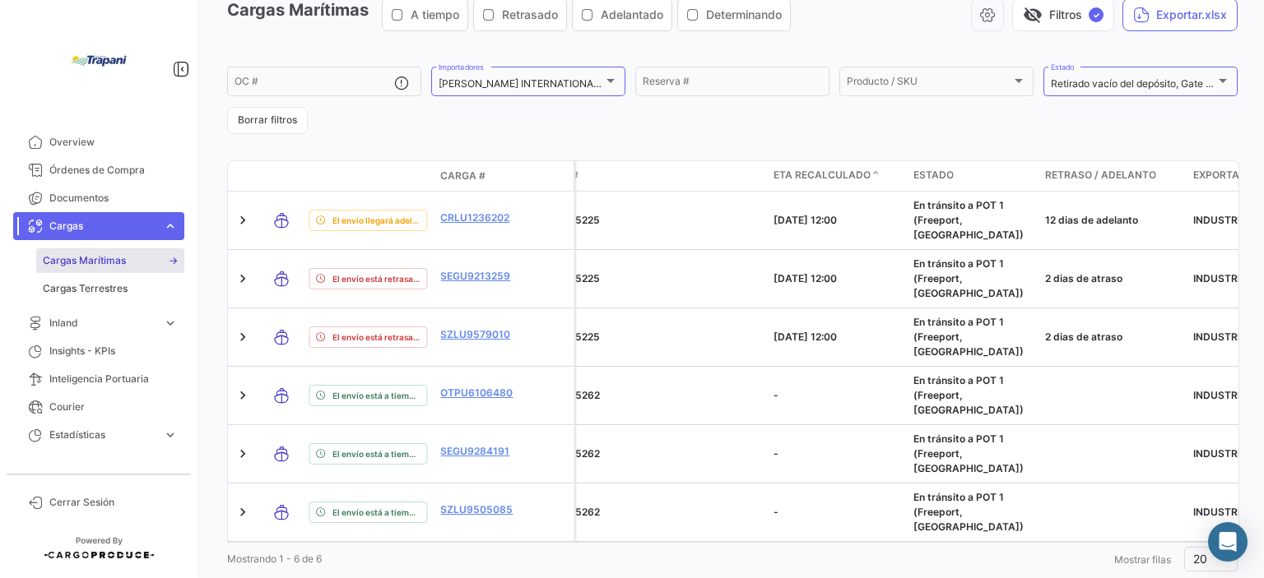
scroll to position [0, 0]
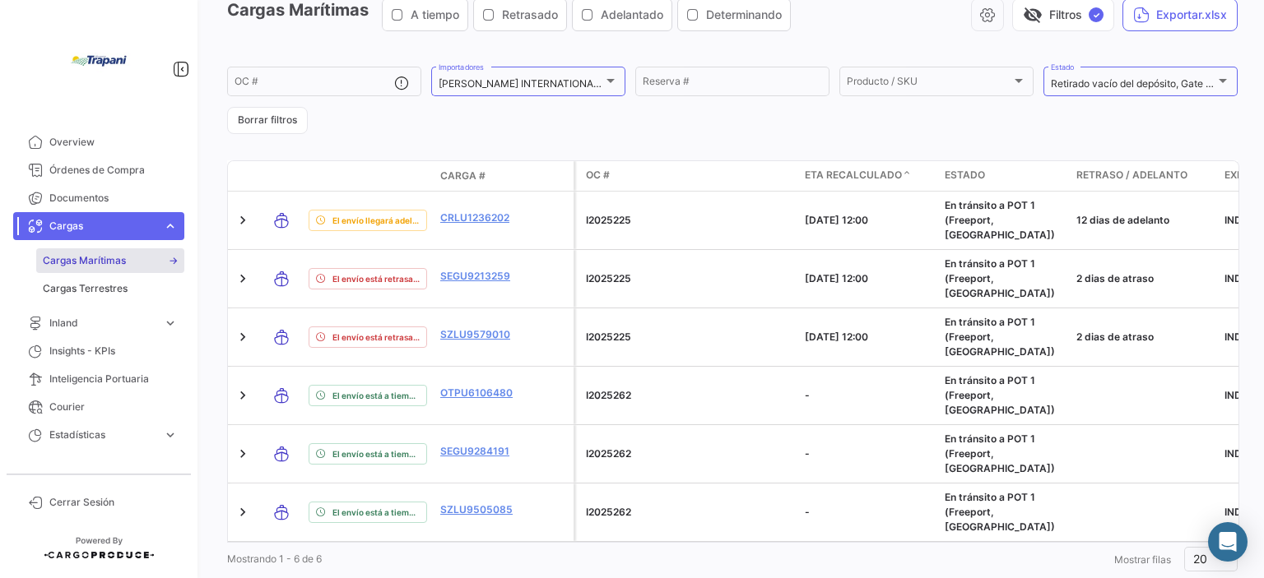
click at [504, 124] on form "OC # [PERSON_NAME] INTERNATIONAL LTD. Importadores Reserva # Producto / SKU Pro…" at bounding box center [732, 99] width 1010 height 70
drag, startPoint x: 504, startPoint y: 124, endPoint x: 963, endPoint y: 131, distance: 459.2
click at [963, 131] on form "OC # [PERSON_NAME] INTERNATIONAL LTD. Importadores Reserva # Producto / SKU Pro…" at bounding box center [732, 99] width 1010 height 70
click at [984, 13] on icon "button" at bounding box center [987, 15] width 16 height 16
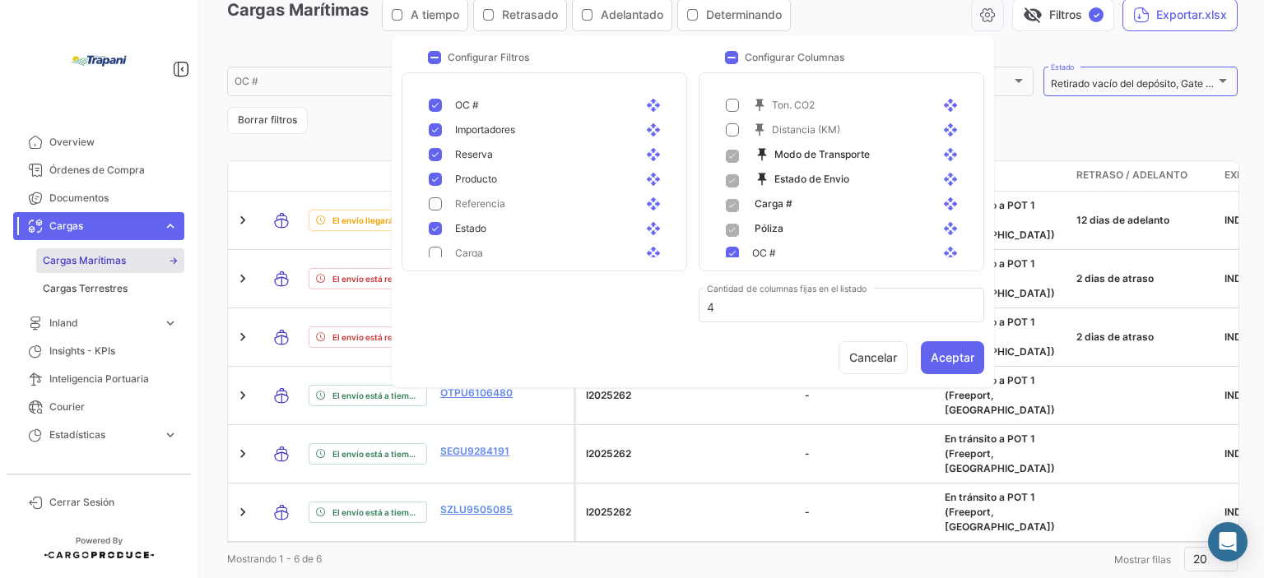
click at [731, 177] on span at bounding box center [732, 180] width 13 height 13
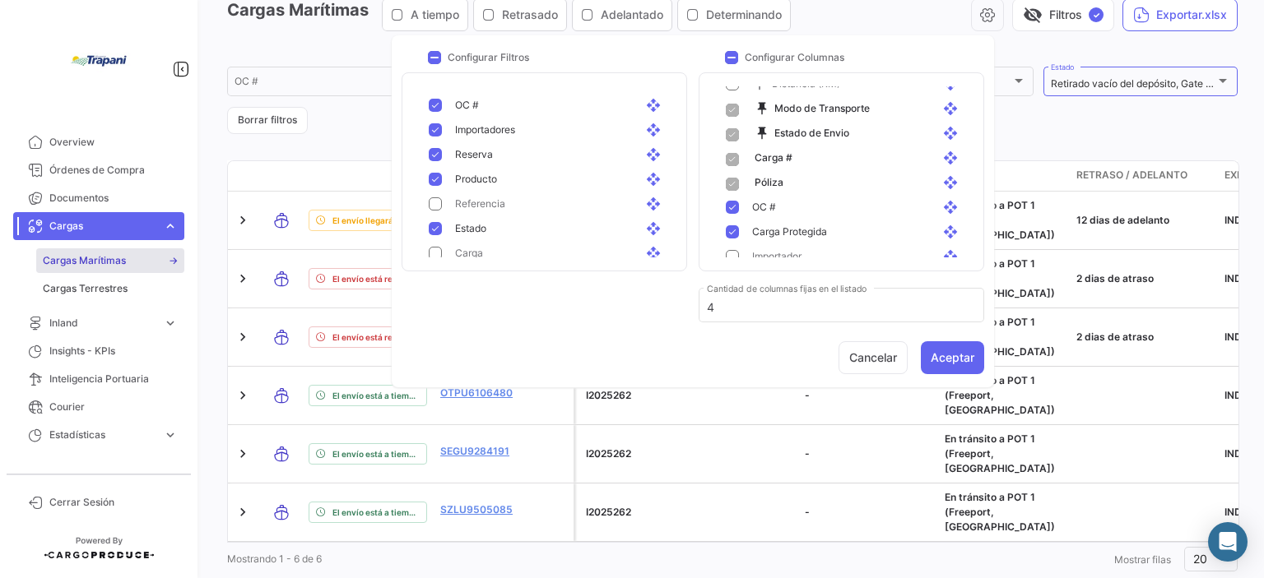
scroll to position [82, 0]
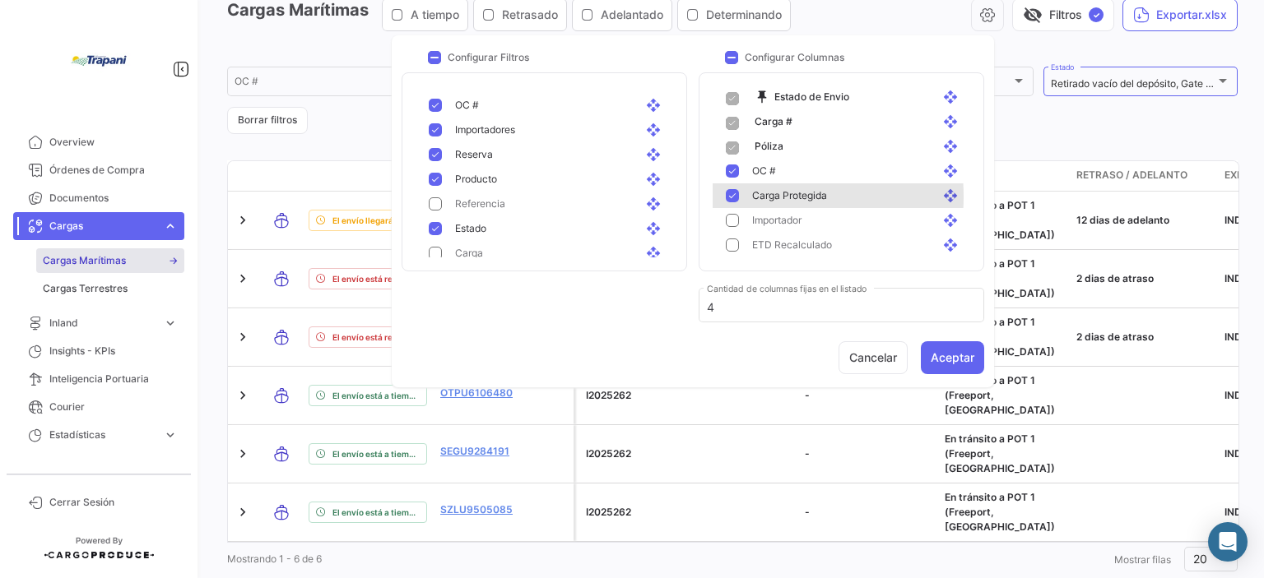
click at [733, 197] on mat-pseudo-checkbox at bounding box center [732, 195] width 13 height 13
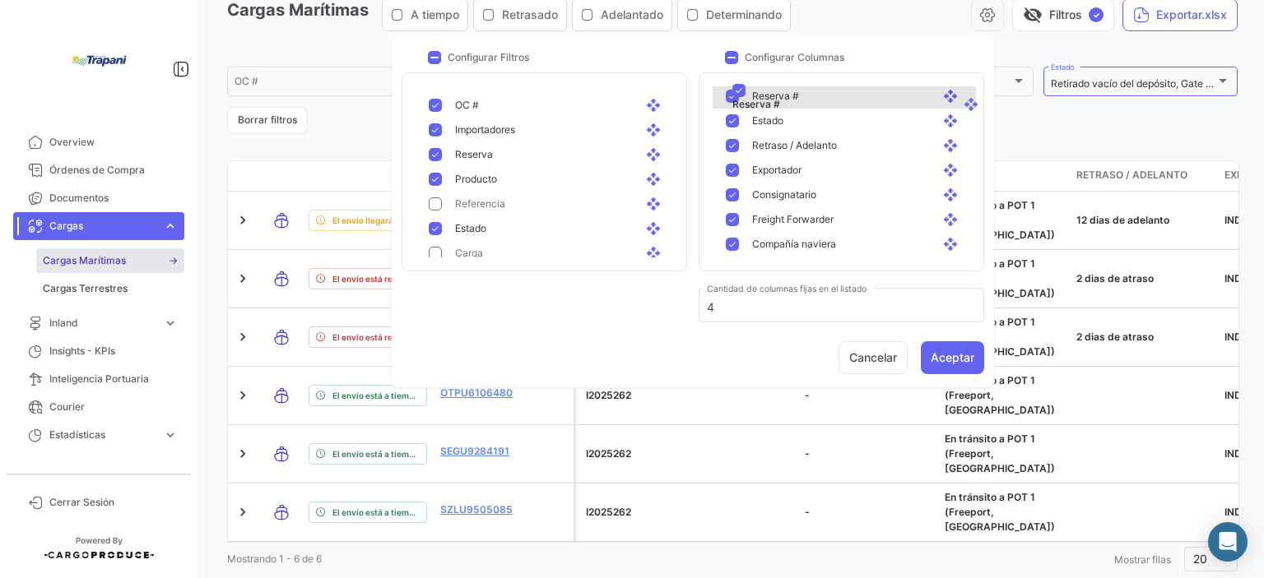
scroll to position [301, 0]
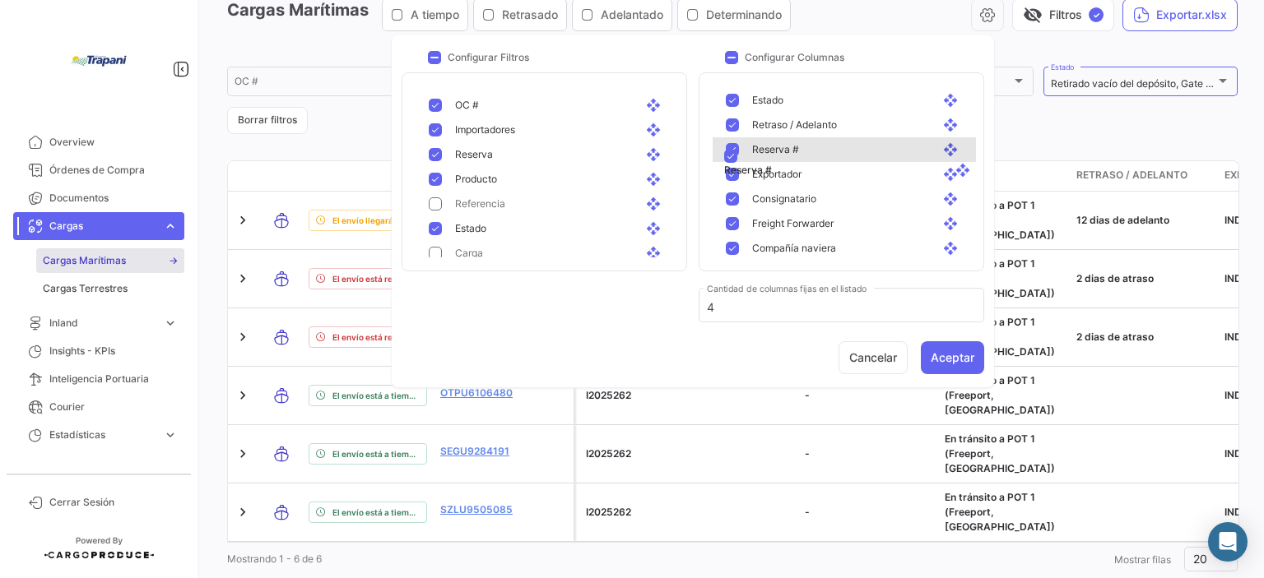
drag, startPoint x: 938, startPoint y: 207, endPoint x: 950, endPoint y: 153, distance: 54.7
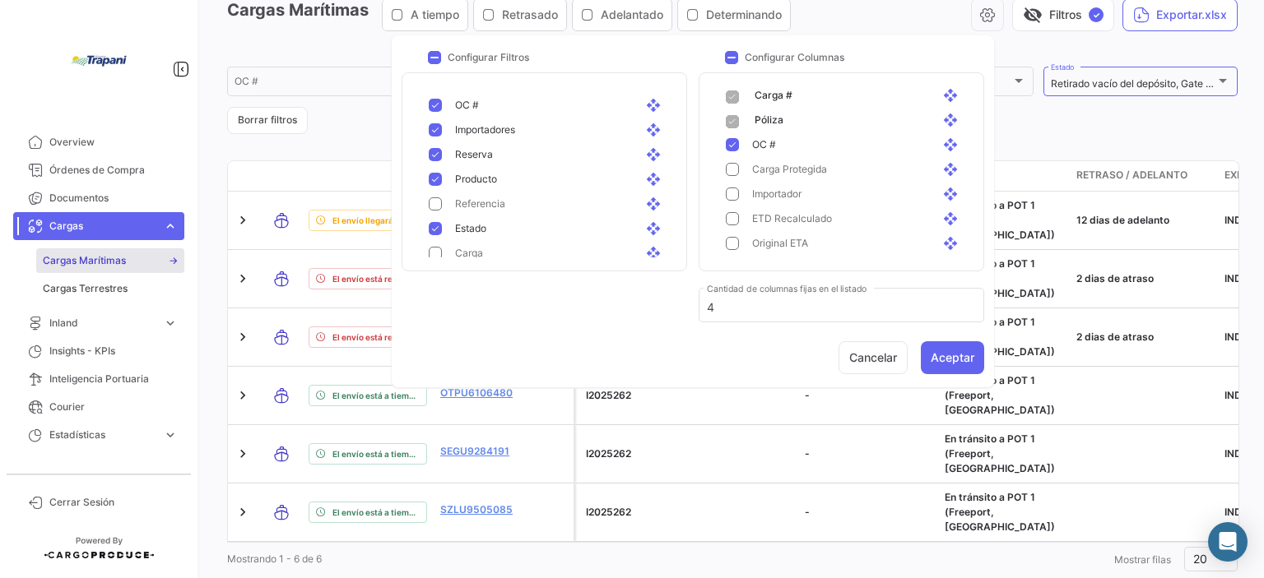
scroll to position [137, 0]
click at [945, 352] on button "Aceptar" at bounding box center [952, 357] width 63 height 33
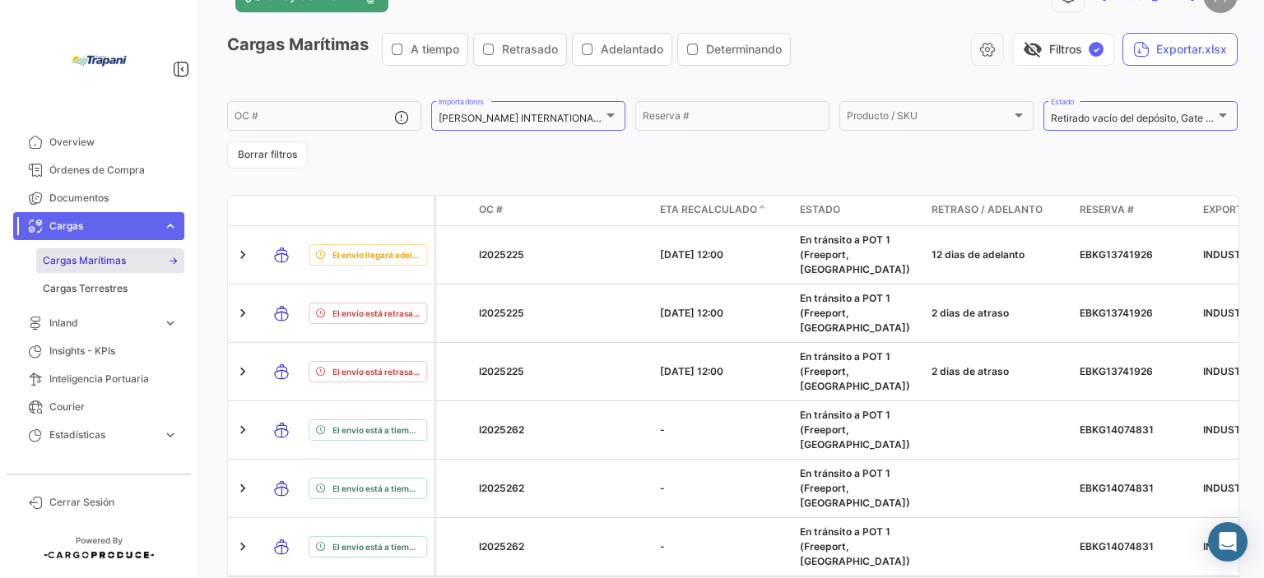
scroll to position [0, 0]
